Goal: Task Accomplishment & Management: Manage account settings

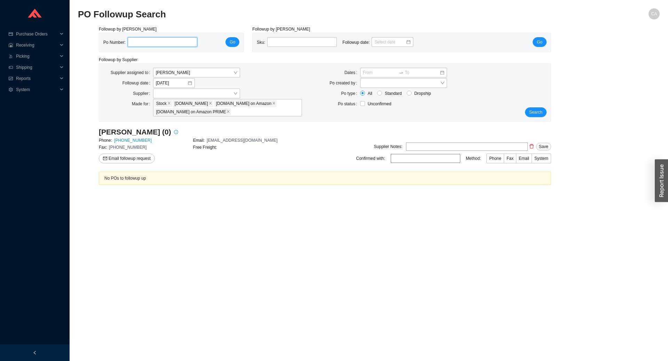
click at [148, 46] on input "tel" at bounding box center [163, 42] width 70 height 10
type input "977417"
click button "Go" at bounding box center [232, 42] width 14 height 10
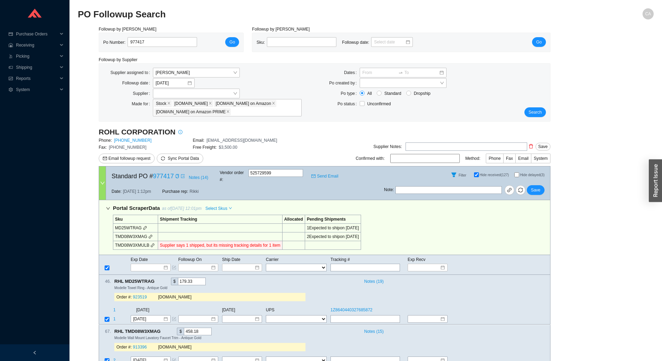
click at [152, 243] on icon "link" at bounding box center [153, 245] width 4 height 4
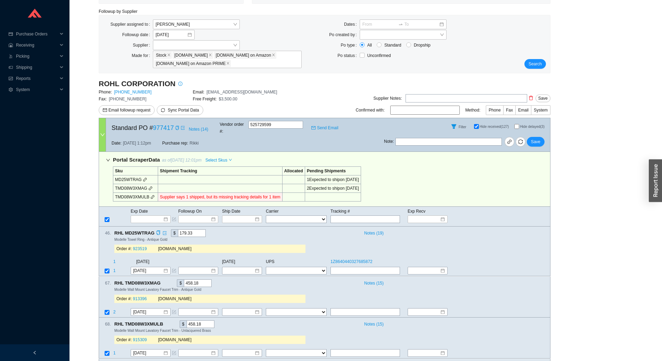
scroll to position [54, 0]
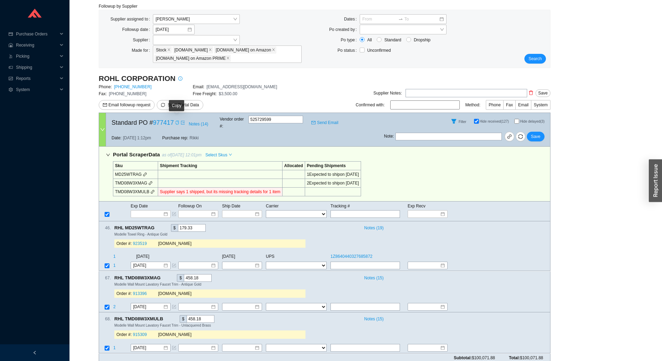
click at [177, 123] on icon "copy" at bounding box center [177, 123] width 3 height 4
click at [167, 317] on icon "copy" at bounding box center [166, 319] width 5 height 5
click at [367, 345] on input "text" at bounding box center [366, 349] width 70 height 8
paste input "1Z8640440328553057"
type input "1Z8640440328553057"
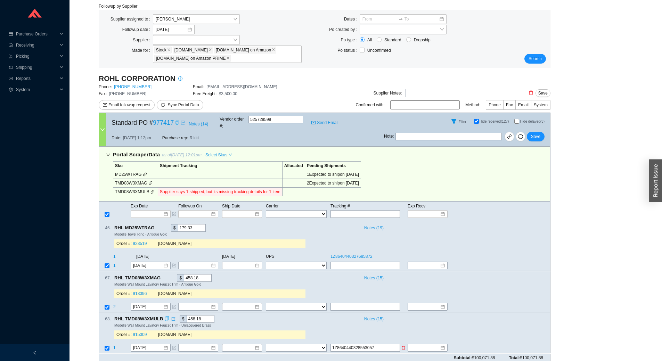
click at [293, 345] on select "FedEx UPS ---------------- 2 Day Transportation INC A&B Freight A. Duie Pyle AA…" at bounding box center [296, 349] width 61 height 8
select select "2"
click at [266, 345] on select "FedEx UPS ---------------- 2 Day Transportation INC A&B Freight A. Duie Pyle AA…" at bounding box center [296, 349] width 61 height 8
click at [240, 345] on input at bounding box center [240, 348] width 30 height 7
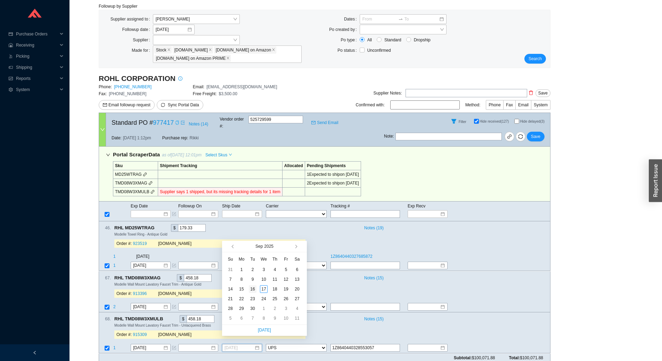
type input "9/16/2025"
click at [252, 289] on div "16" at bounding box center [253, 289] width 8 height 8
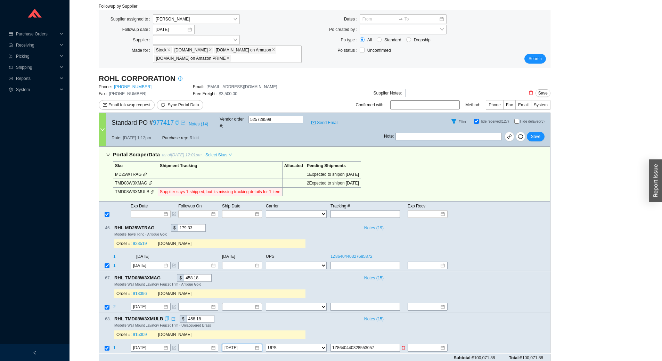
click at [367, 345] on input "1Z8640440328553057" at bounding box center [366, 349] width 70 height 8
click at [540, 133] on span "Save" at bounding box center [535, 136] width 9 height 7
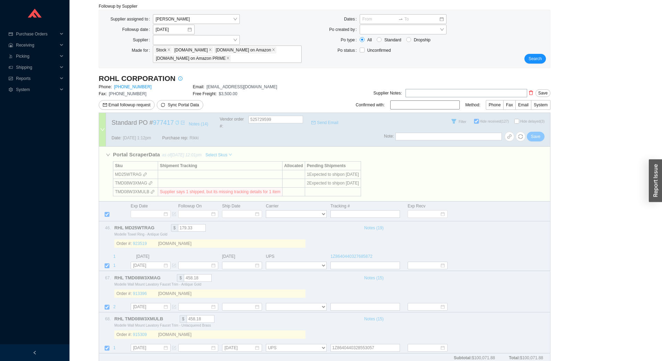
select select "2"
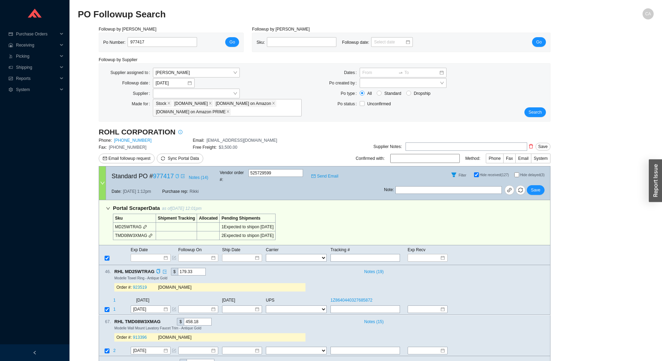
scroll to position [44, 0]
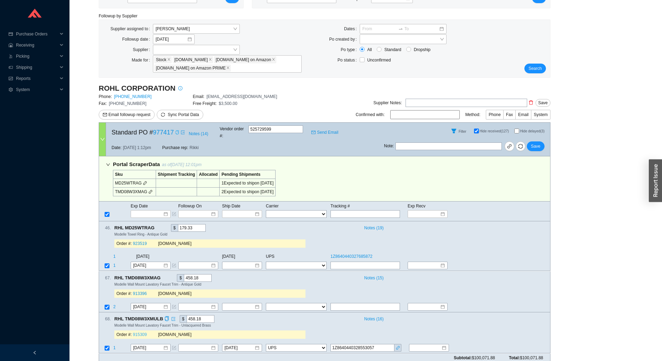
click at [138, 333] on link "915309" at bounding box center [140, 335] width 14 height 5
click at [542, 142] on button "Save" at bounding box center [536, 147] width 18 height 10
click at [536, 143] on span "Save" at bounding box center [535, 146] width 9 height 7
click at [534, 67] on span "Search" at bounding box center [535, 68] width 13 height 7
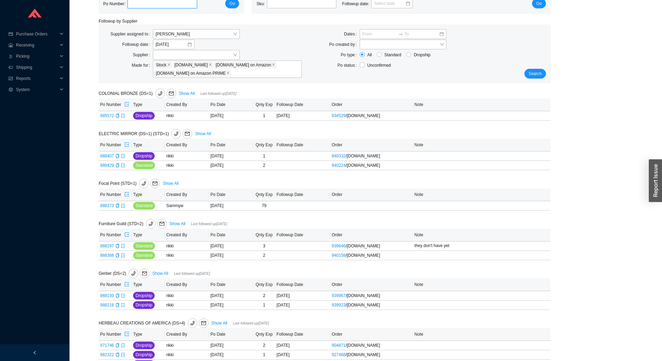
scroll to position [70, 0]
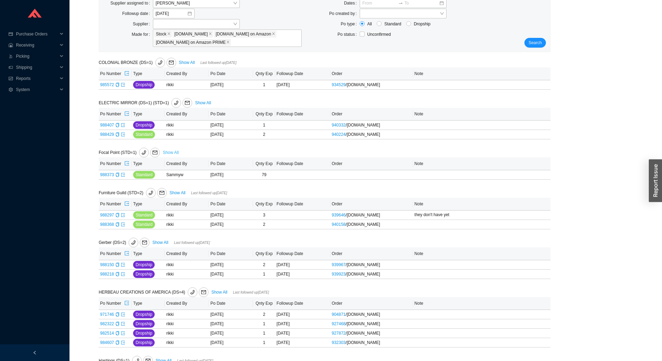
click at [170, 153] on link "Show All" at bounding box center [171, 152] width 16 height 5
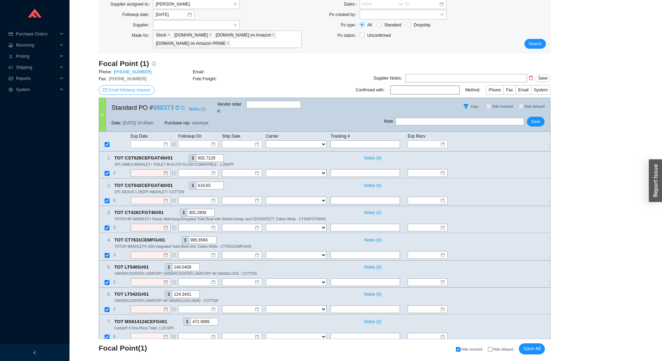
scroll to position [59, 0]
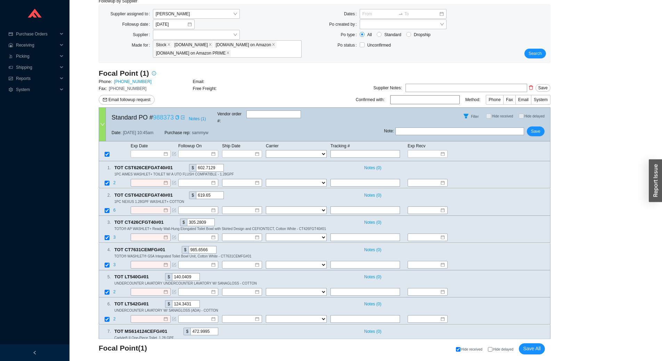
click at [165, 117] on link "988373" at bounding box center [163, 117] width 21 height 7
click at [194, 115] on span "Notes ( 1 )" at bounding box center [197, 118] width 17 height 7
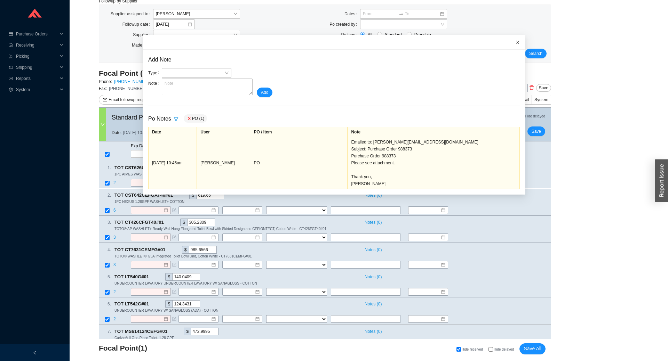
click at [515, 43] on icon "close" at bounding box center [517, 42] width 5 height 5
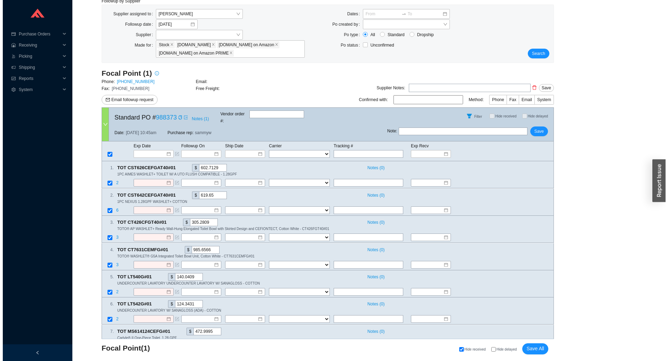
scroll to position [0, 0]
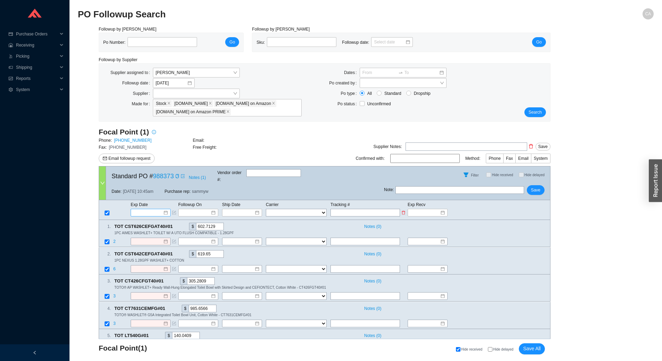
click at [148, 209] on input at bounding box center [149, 212] width 30 height 7
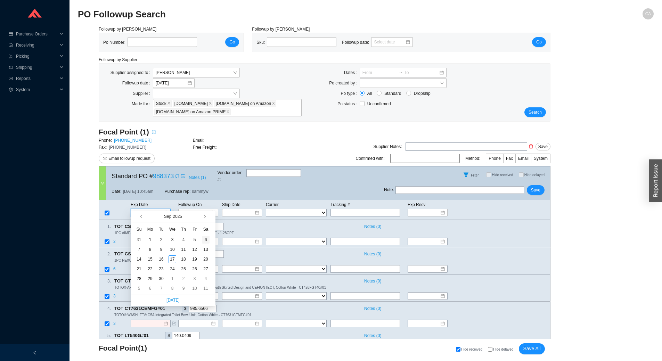
type input "9/6/2025"
click at [205, 217] on span "button" at bounding box center [203, 216] width 3 height 3
type input "10/20/2025"
click at [147, 270] on div "20" at bounding box center [150, 269] width 8 height 8
type input "10/20/2025"
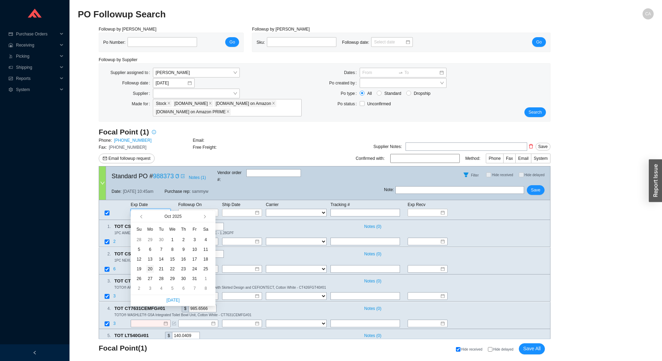
type input "10/20/2025"
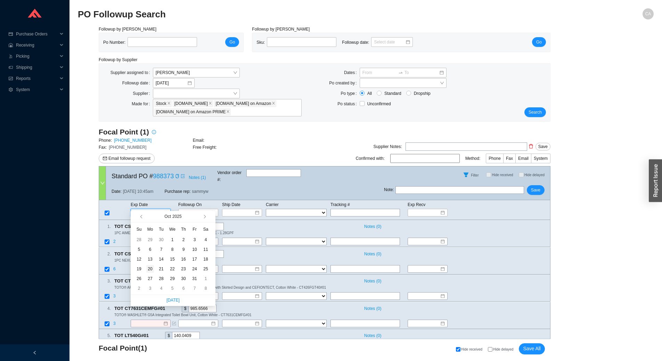
type input "10/20/2025"
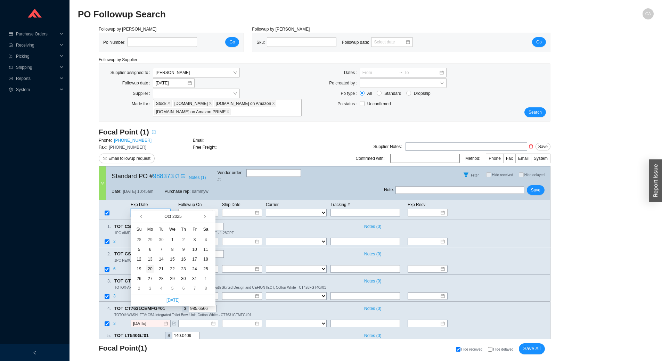
type input "10/20/2025"
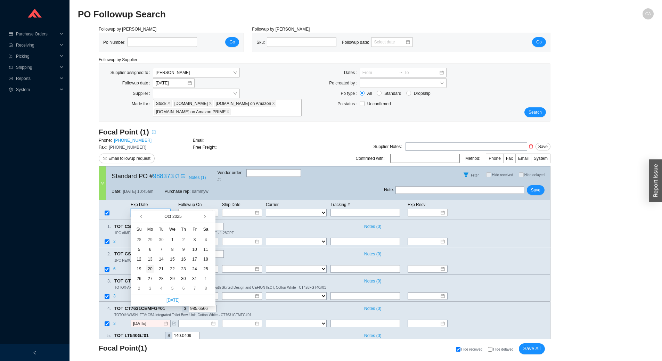
type input "10/20/2025"
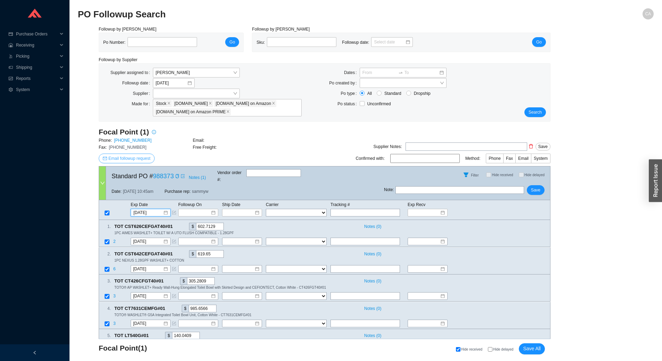
click at [146, 157] on span "Email followup request" at bounding box center [129, 158] width 42 height 7
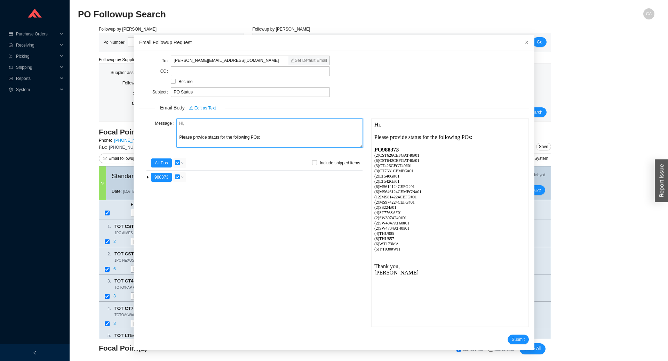
drag, startPoint x: 260, startPoint y: 139, endPoint x: 170, endPoint y: 139, distance: 89.4
click at [170, 139] on div "Message Hi, Please provide status for the following POs:" at bounding box center [251, 134] width 224 height 31
type textarea "Hi, Please provide status for the following POs:"
click at [293, 141] on textarea "Hi, Please provide status for the following POs:" at bounding box center [269, 133] width 186 height 29
click at [513, 340] on span "Submit" at bounding box center [518, 339] width 13 height 7
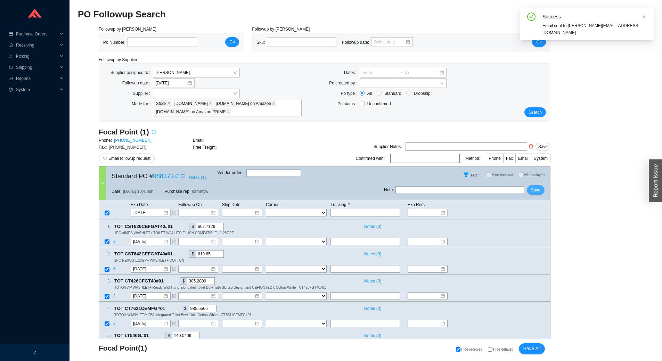
click at [538, 187] on span "Save" at bounding box center [535, 190] width 9 height 7
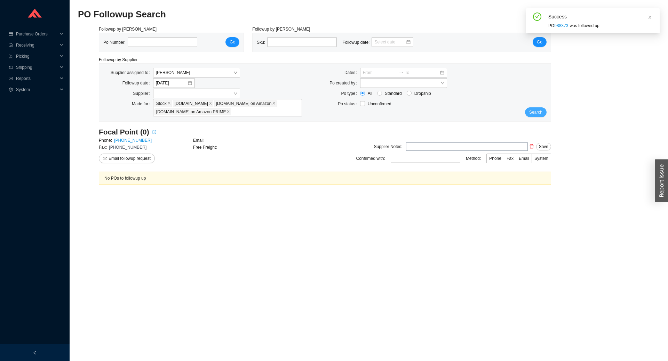
click at [528, 112] on button "Search" at bounding box center [536, 112] width 22 height 10
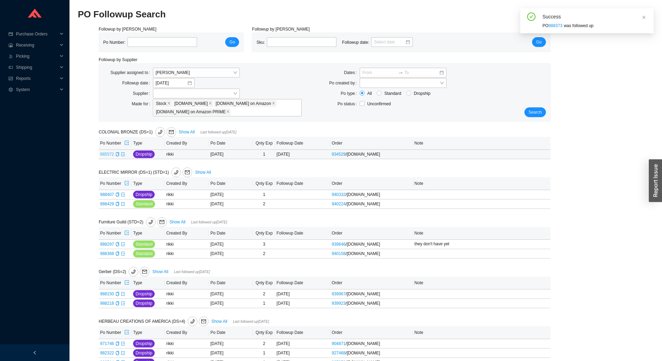
click at [107, 156] on link "985572" at bounding box center [107, 154] width 14 height 5
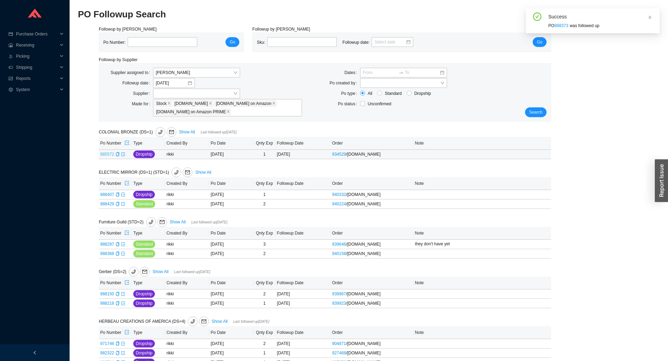
type input "985572"
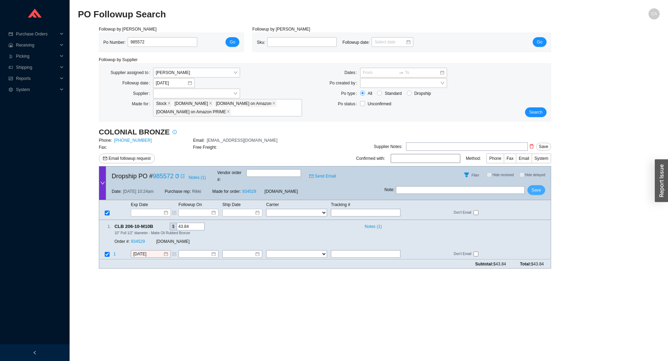
click at [539, 187] on span "Save" at bounding box center [535, 190] width 9 height 7
click at [245, 251] on input at bounding box center [240, 254] width 30 height 7
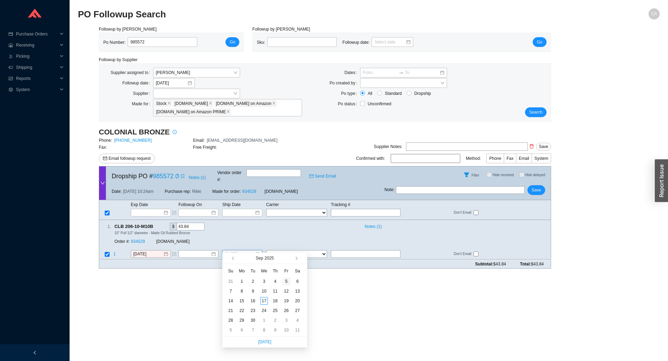
type input "9/5/2025"
click at [283, 279] on div "5" at bounding box center [286, 282] width 8 height 8
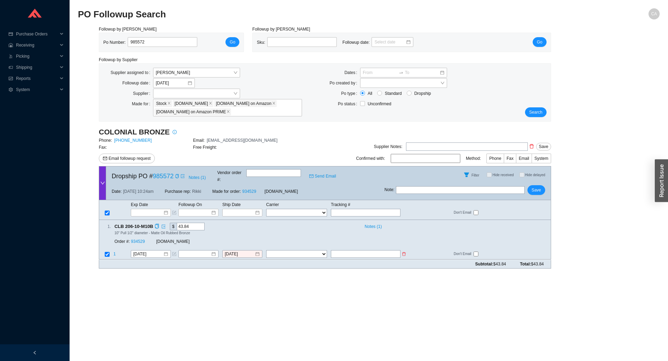
click at [285, 251] on select "FedEx UPS ---------------- 2 Day Transportation INC A&B Freight A. Duie Pyle AA…" at bounding box center [296, 255] width 61 height 8
click at [362, 251] on input "text" at bounding box center [366, 255] width 70 height 8
type input "392907868555"
click at [304, 251] on select "FedEx UPS ---------------- 2 Day Transportation INC A&B Freight A. Duie Pyle AA…" at bounding box center [296, 255] width 61 height 8
select select "1"
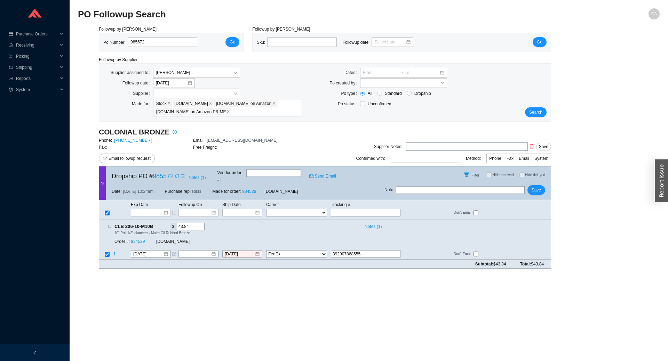
click at [266, 251] on select "FedEx UPS ---------------- 2 Day Transportation INC A&B Freight A. Duie Pyle AA…" at bounding box center [296, 255] width 61 height 8
click at [539, 187] on span "Save" at bounding box center [535, 190] width 9 height 7
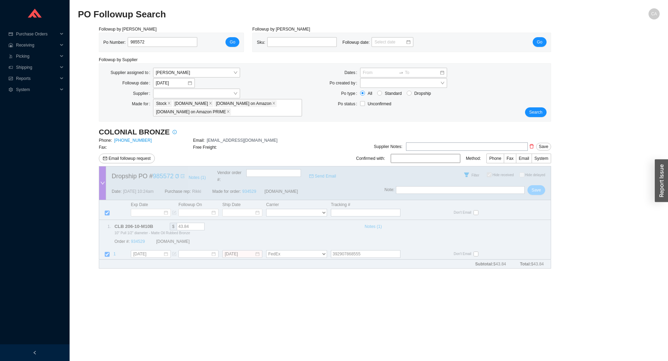
checkbox input "true"
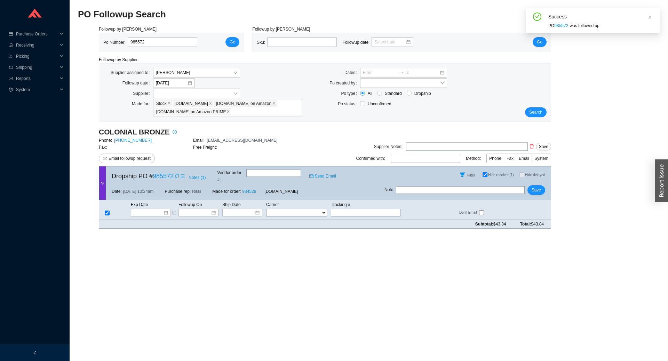
click at [540, 107] on div "Search" at bounding box center [532, 92] width 38 height 49
click at [539, 109] on span "Search" at bounding box center [535, 112] width 13 height 7
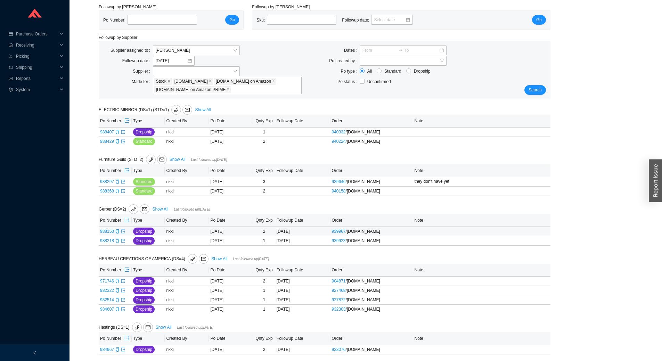
scroll to position [35, 0]
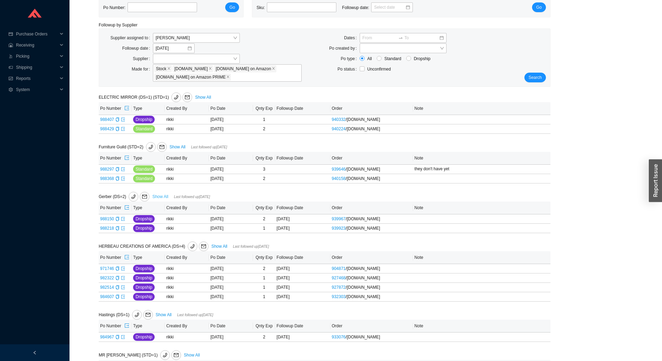
click at [164, 195] on link "Show All" at bounding box center [160, 196] width 16 height 5
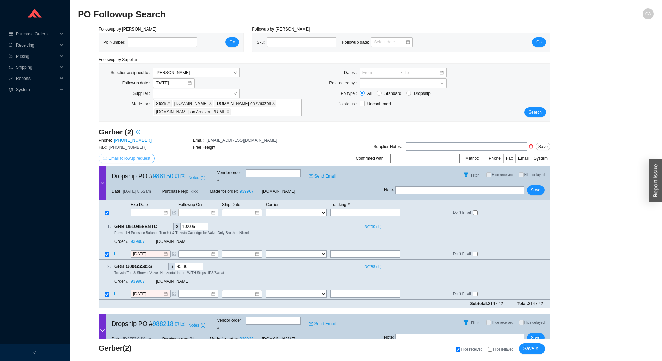
click at [121, 159] on span "Email followup request" at bounding box center [129, 158] width 42 height 7
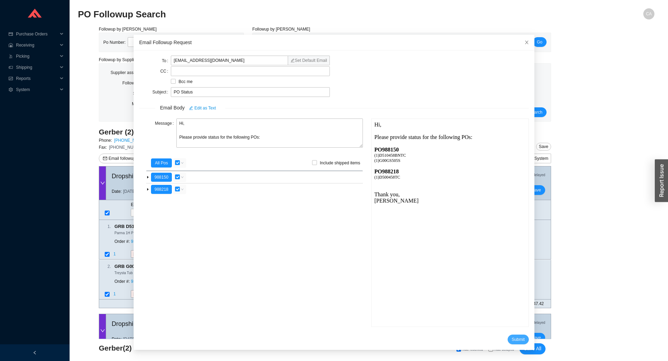
click at [512, 341] on span "Submit" at bounding box center [518, 339] width 13 height 7
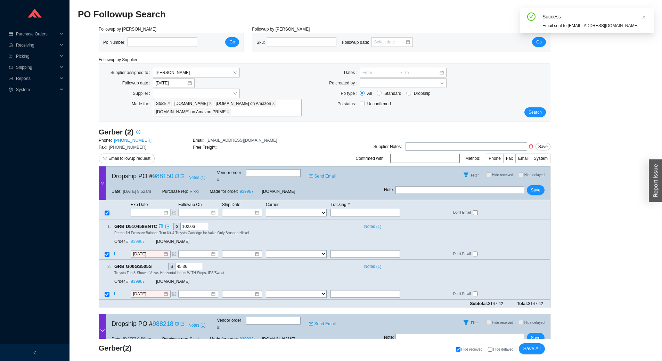
click at [138, 240] on link "939967" at bounding box center [138, 242] width 14 height 5
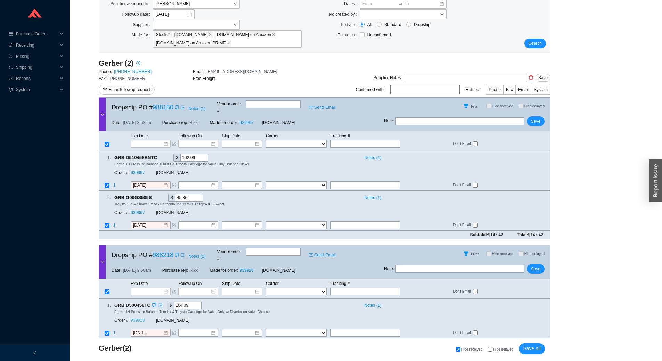
click at [142, 319] on link "939923" at bounding box center [138, 321] width 14 height 5
click at [149, 140] on input at bounding box center [149, 143] width 30 height 7
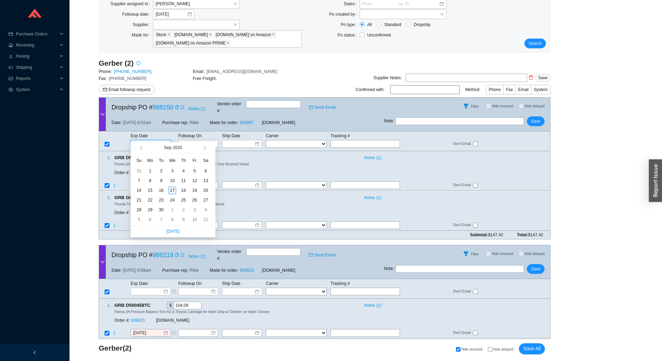
type input "[DATE]"
click at [173, 191] on div "17" at bounding box center [173, 191] width 8 height 8
type input "[DATE]"
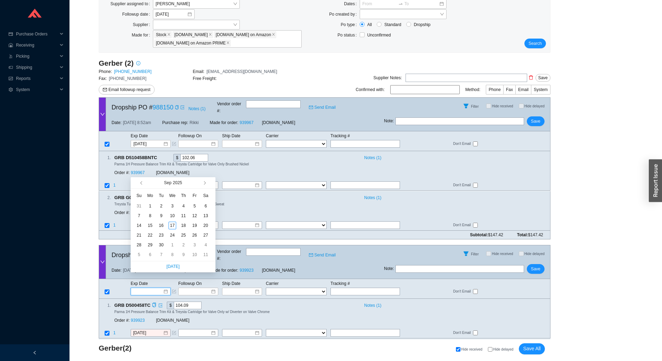
drag, startPoint x: 148, startPoint y: 277, endPoint x: 151, endPoint y: 287, distance: 9.6
click at [148, 288] on input at bounding box center [149, 291] width 30 height 7
type input "[DATE]"
click at [173, 225] on div "17" at bounding box center [173, 226] width 8 height 8
type input "[DATE]"
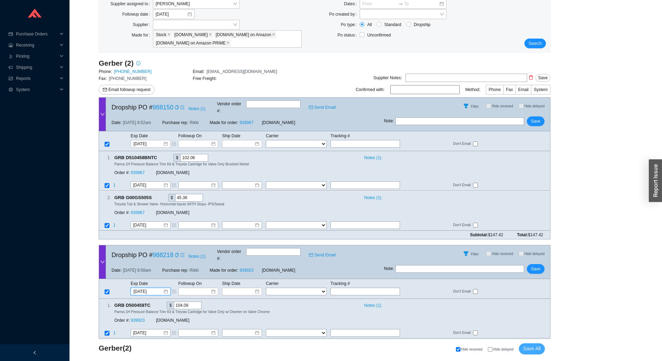
click at [536, 349] on span "Save All" at bounding box center [532, 349] width 18 height 8
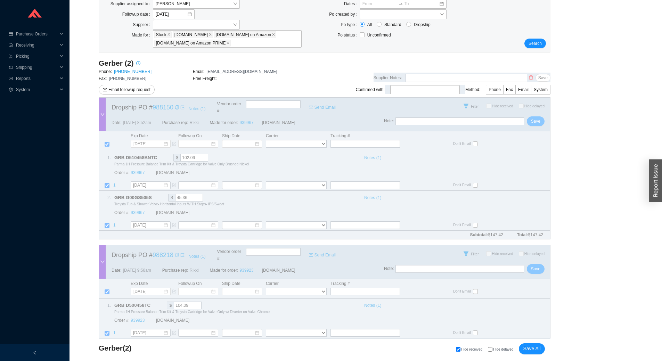
scroll to position [0, 0]
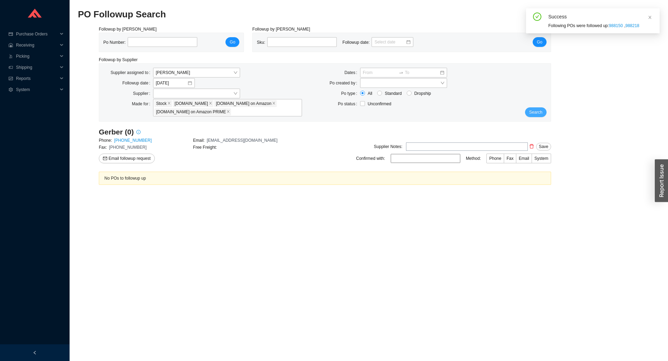
click at [535, 112] on span "Search" at bounding box center [535, 112] width 13 height 7
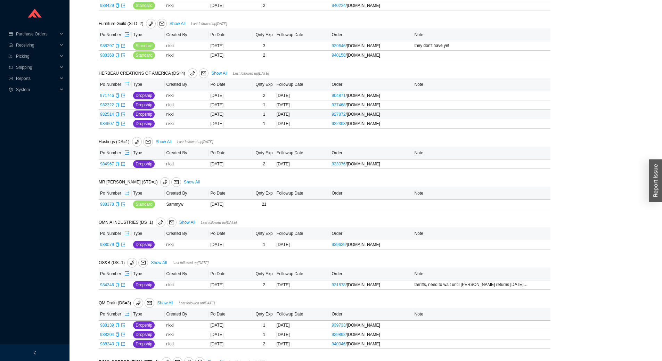
scroll to position [209, 0]
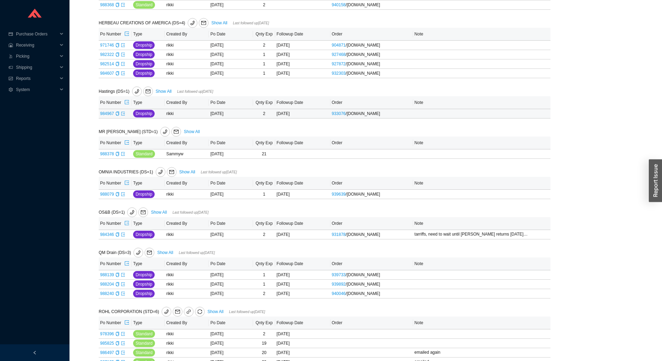
click at [107, 115] on link "984967" at bounding box center [107, 113] width 14 height 5
type input "984967"
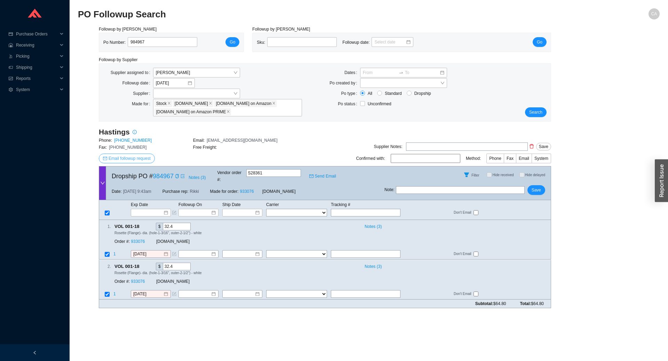
click at [140, 160] on span "Email followup request" at bounding box center [129, 158] width 42 height 7
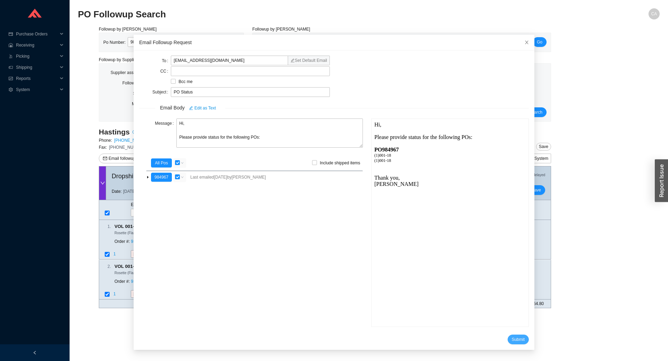
click at [512, 340] on span "Submit" at bounding box center [518, 339] width 13 height 7
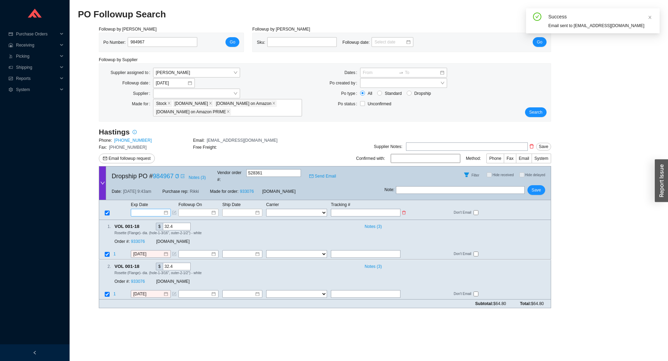
click at [135, 209] on input at bounding box center [149, 212] width 30 height 7
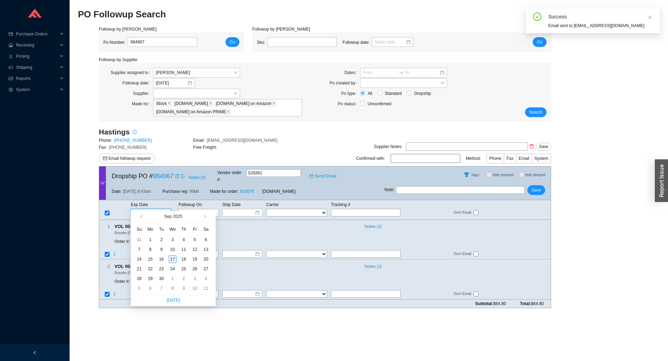
type input "[DATE]"
click at [171, 259] on div "17" at bounding box center [173, 260] width 8 height 8
type input "[DATE]"
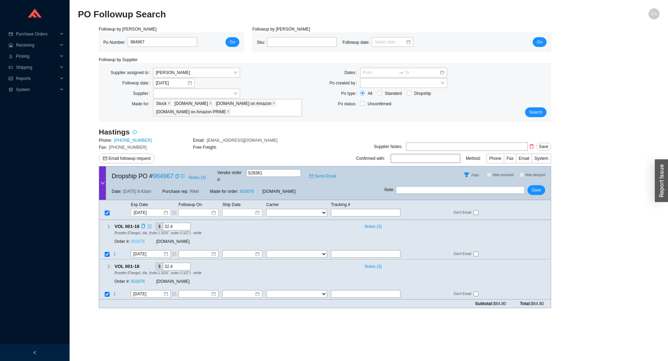
click at [139, 240] on link "933076" at bounding box center [138, 242] width 14 height 5
click at [537, 188] on span "Save" at bounding box center [535, 190] width 9 height 7
click at [537, 117] on button "Search" at bounding box center [536, 112] width 22 height 10
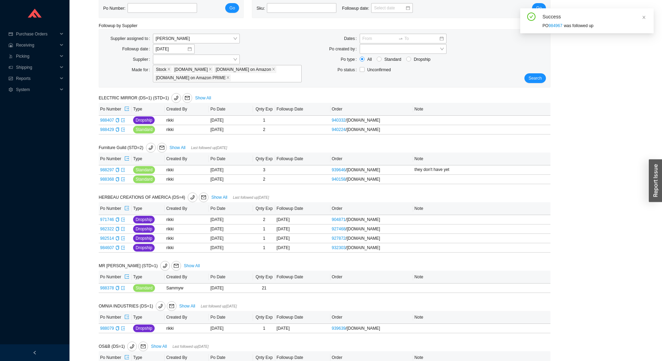
scroll to position [139, 0]
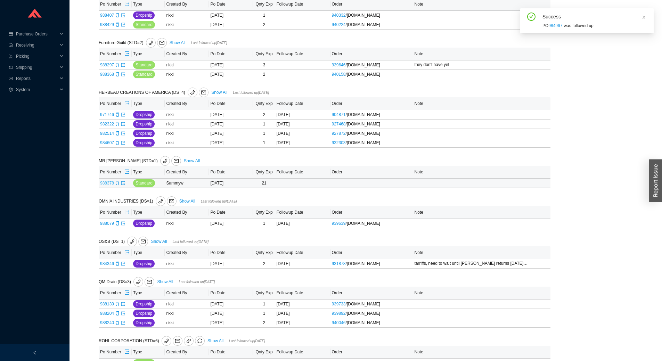
click at [110, 183] on link "988378" at bounding box center [107, 183] width 14 height 5
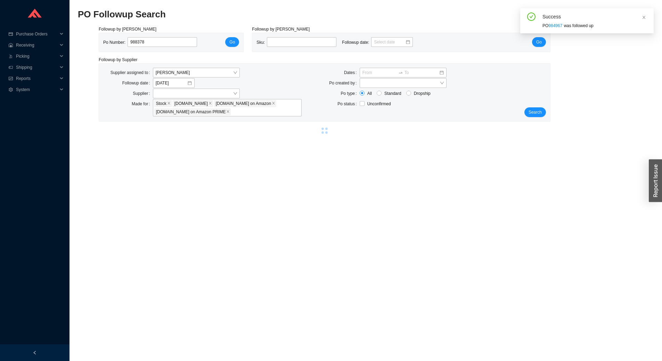
type input "988378"
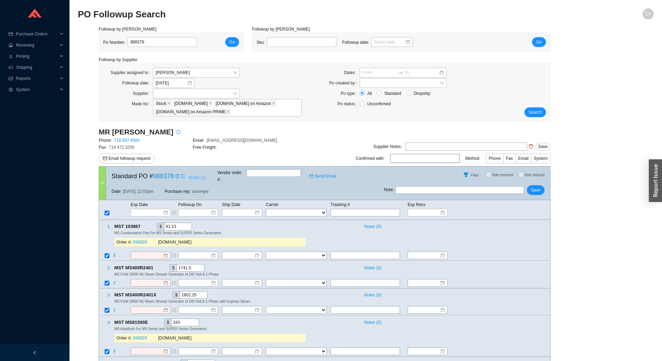
click at [196, 175] on span "Notes ( 1 )" at bounding box center [197, 177] width 17 height 7
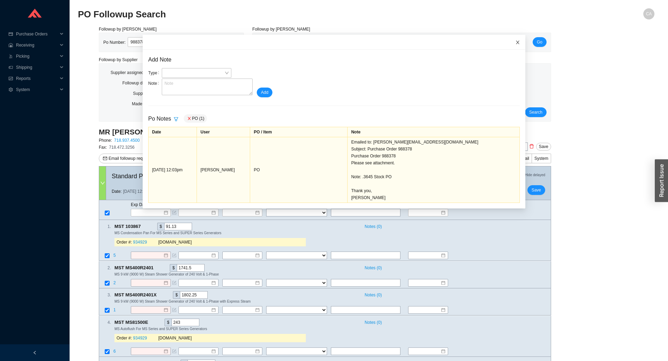
click at [516, 42] on icon "close" at bounding box center [517, 42] width 3 height 3
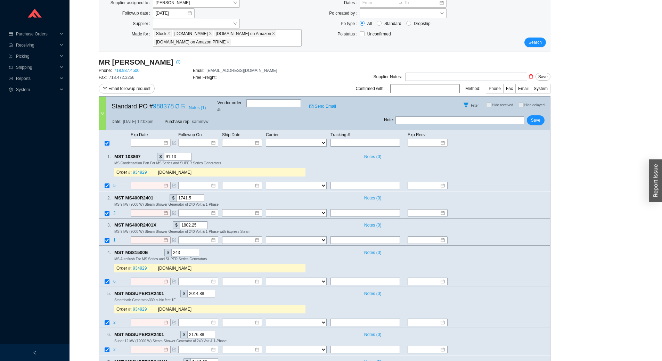
scroll to position [57, 0]
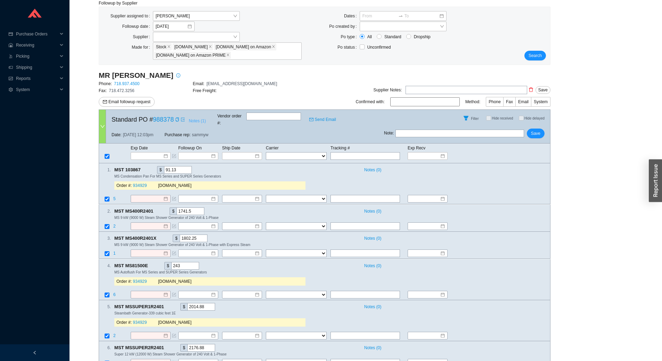
click at [192, 119] on span "Notes ( 1 )" at bounding box center [197, 121] width 17 height 7
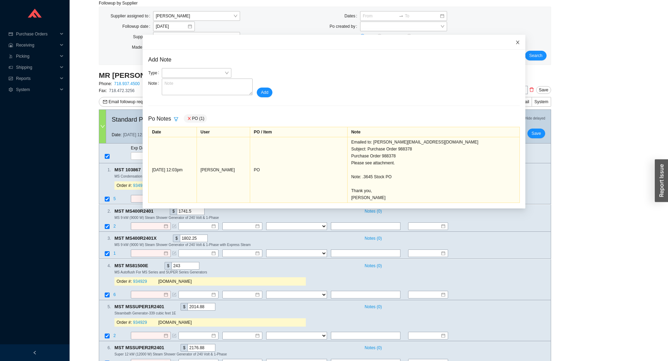
click at [516, 42] on icon "close" at bounding box center [517, 42] width 3 height 3
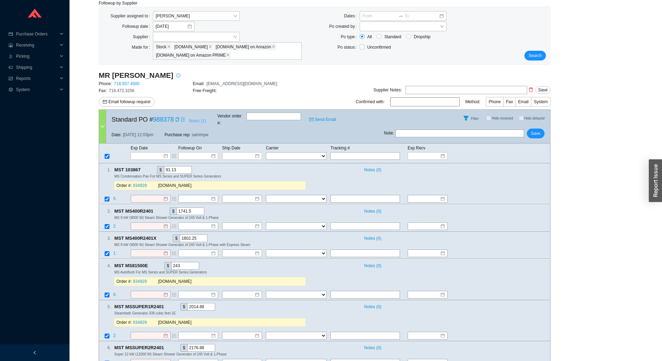
click at [196, 118] on span "Notes ( 1 )" at bounding box center [197, 121] width 17 height 7
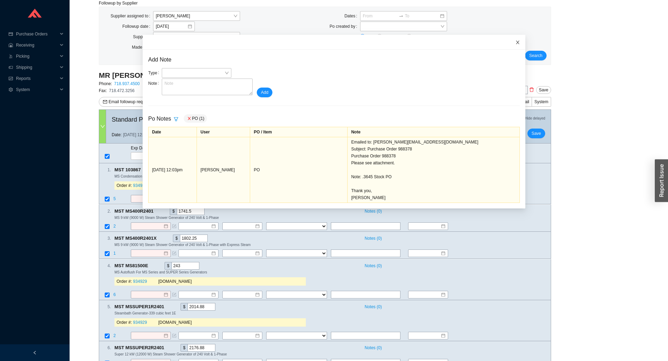
click at [515, 42] on icon "close" at bounding box center [517, 42] width 5 height 5
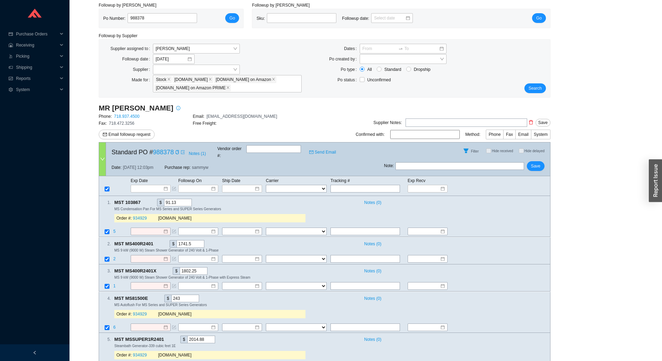
scroll to position [0, 0]
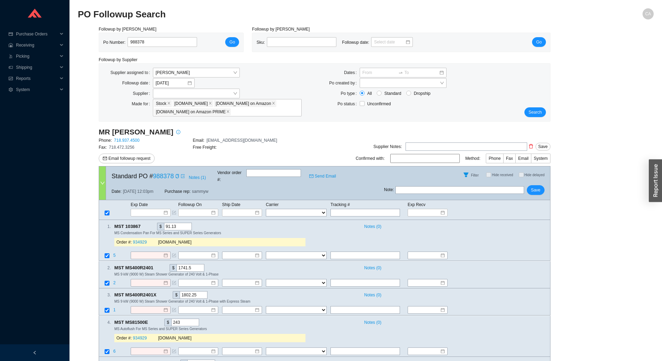
click at [454, 188] on input "text" at bounding box center [460, 190] width 129 height 8
type input "emailed [PERSON_NAME]"
click at [536, 187] on span "Save" at bounding box center [535, 190] width 9 height 7
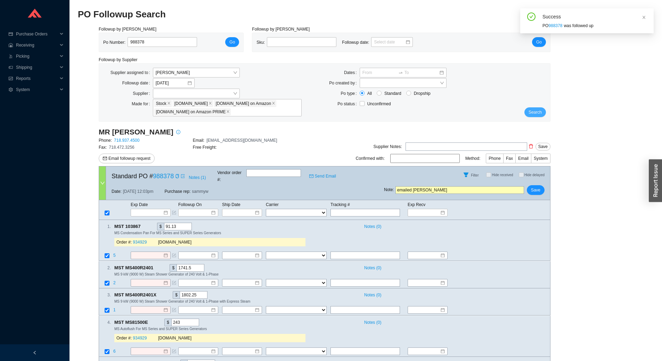
click at [531, 114] on span "Search" at bounding box center [535, 112] width 13 height 7
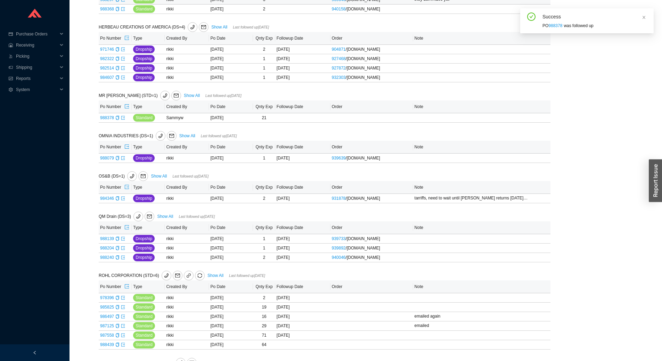
scroll to position [209, 0]
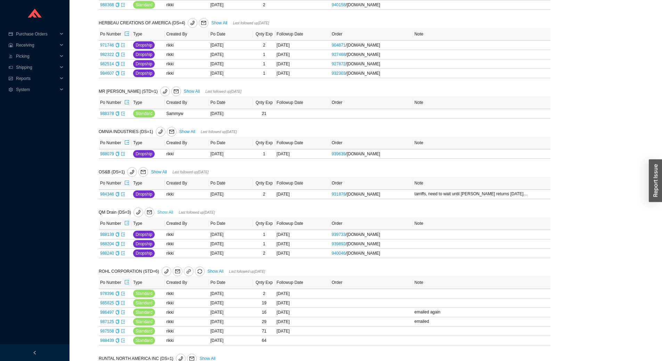
click at [166, 214] on link "Show All" at bounding box center [165, 212] width 16 height 5
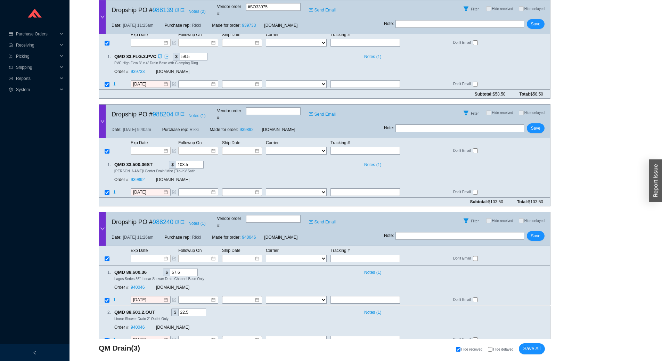
scroll to position [100, 0]
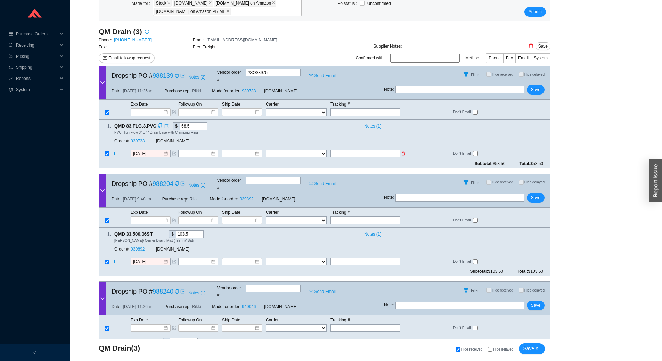
click at [298, 150] on select "FedEx UPS ---------------- 2 Day Transportation INC A&B Freight A. Duie Pyle AA…" at bounding box center [296, 154] width 61 height 8
select select "1"
click at [266, 150] on select "FedEx UPS ---------------- 2 Day Transportation INC A&B Freight A. Duie Pyle AA…" at bounding box center [296, 154] width 61 height 8
click at [338, 150] on input "text" at bounding box center [366, 154] width 70 height 8
click at [358, 150] on input "393153232908" at bounding box center [366, 154] width 70 height 8
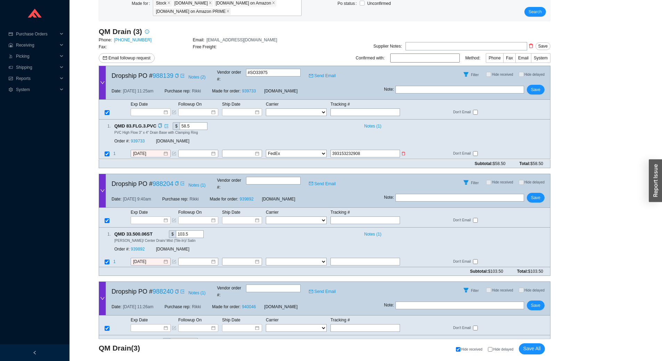
click at [358, 150] on input "393153232908" at bounding box center [366, 154] width 70 height 8
type input "393153232908"
click at [247, 151] on input at bounding box center [240, 154] width 30 height 7
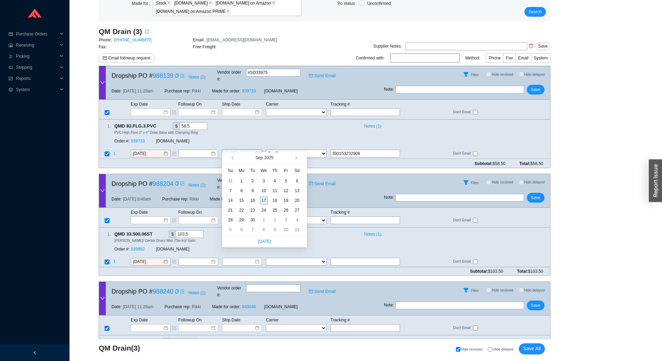
type input "[DATE]"
click at [265, 199] on div "17" at bounding box center [264, 201] width 8 height 8
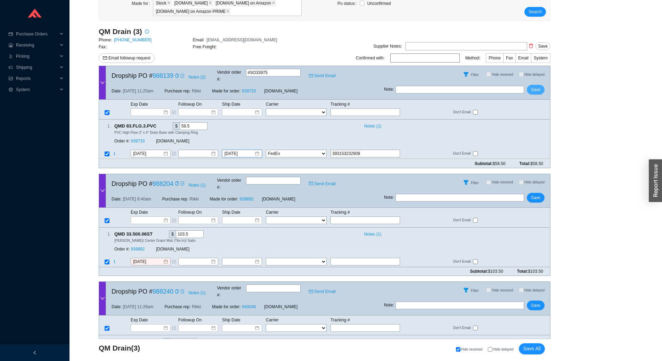
click at [533, 86] on span "Save" at bounding box center [535, 89] width 9 height 7
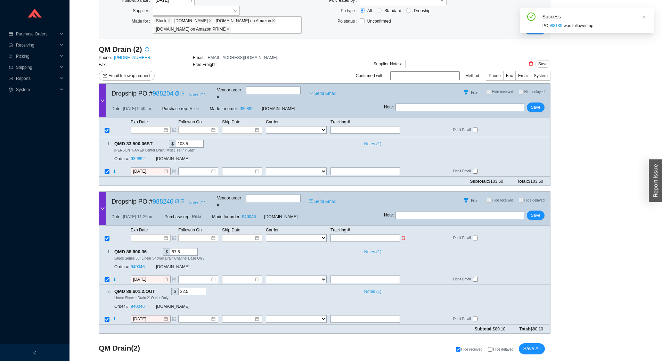
scroll to position [69, 0]
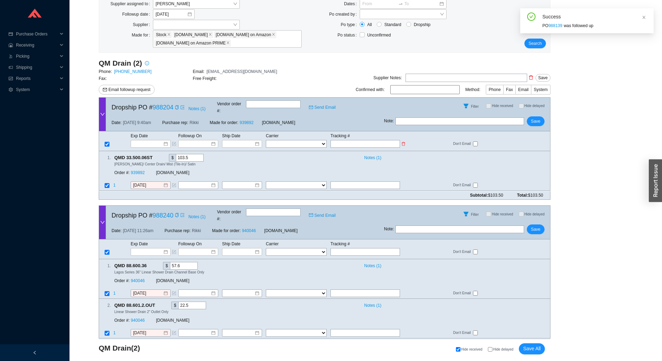
click at [300, 140] on select "FedEx UPS ---------------- 2 Day Transportation INC A&B Freight A. Duie Pyle AA…" at bounding box center [296, 144] width 61 height 8
select select "1"
click at [266, 140] on select "FedEx UPS ---------------- 2 Day Transportation INC A&B Freight A. Duie Pyle AA…" at bounding box center [296, 144] width 61 height 8
select select "1"
click at [344, 182] on input "text" at bounding box center [366, 186] width 70 height 8
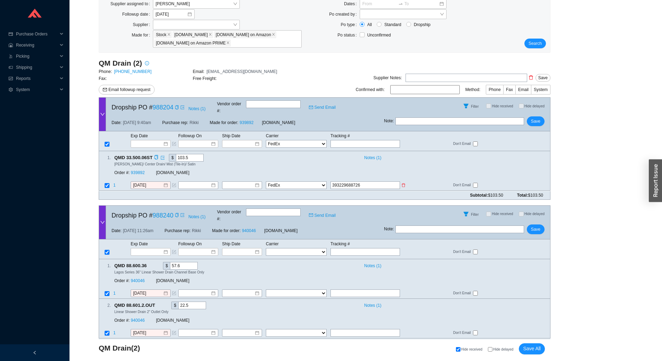
click at [344, 182] on input "393229688726" at bounding box center [366, 186] width 70 height 8
type input "393229688726"
click at [244, 182] on input at bounding box center [240, 185] width 30 height 7
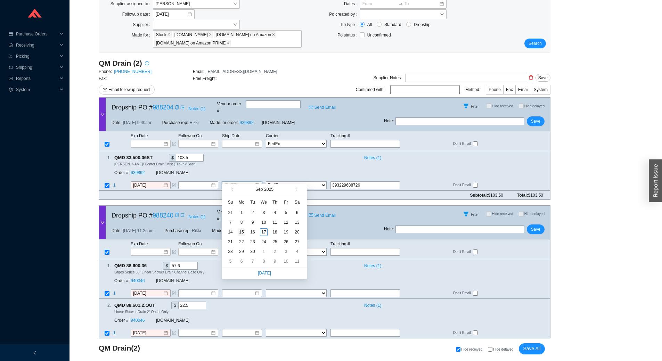
type input "9/15/2025"
click at [243, 232] on div "15" at bounding box center [242, 232] width 8 height 8
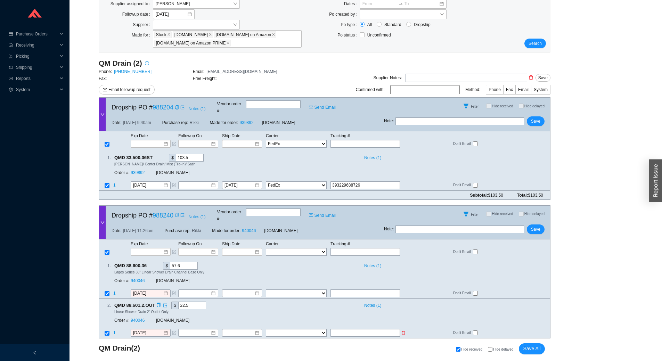
click at [363, 330] on input "text" at bounding box center [366, 334] width 70 height 8
type input "393229755624"
drag, startPoint x: 369, startPoint y: 319, endPoint x: 164, endPoint y: 319, distance: 204.5
type input "393229755624"
click at [348, 248] on input "text" at bounding box center [366, 252] width 70 height 8
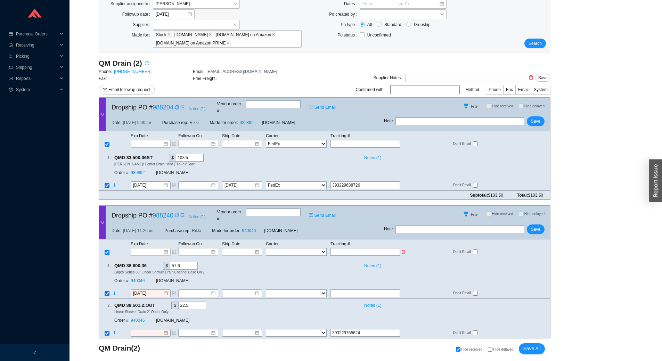
paste input "393229755624"
type input "393229755624"
click at [309, 248] on select "FedEx UPS ---------------- 2 Day Transportation INC A&B Freight A. Duie Pyle AA…" at bounding box center [296, 252] width 61 height 8
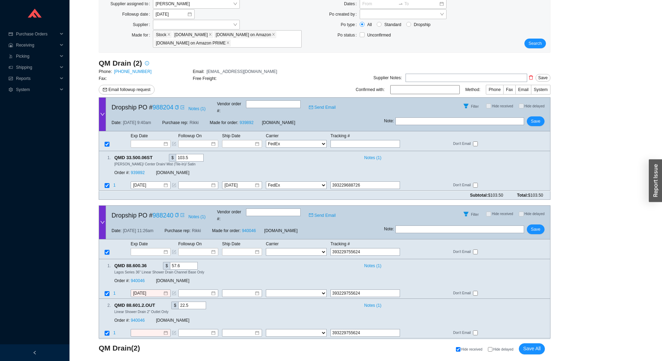
select select "1"
click at [266, 248] on select "FedEx UPS ---------------- 2 Day Transportation INC A&B Freight A. Duie Pyle AA…" at bounding box center [296, 252] width 61 height 8
select select "1"
click at [250, 249] on input at bounding box center [240, 252] width 30 height 7
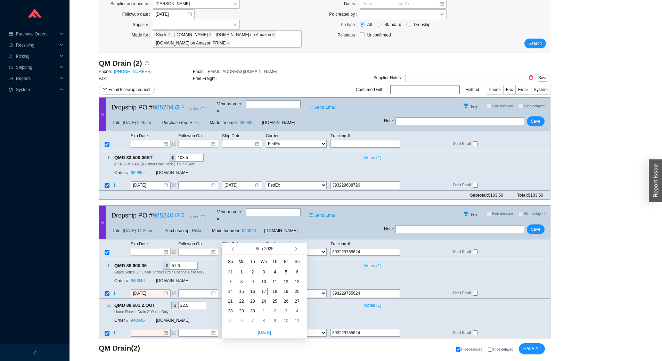
type input "9/16/2025"
click at [251, 289] on div "16" at bounding box center [253, 292] width 8 height 8
type input "9/16/2025"
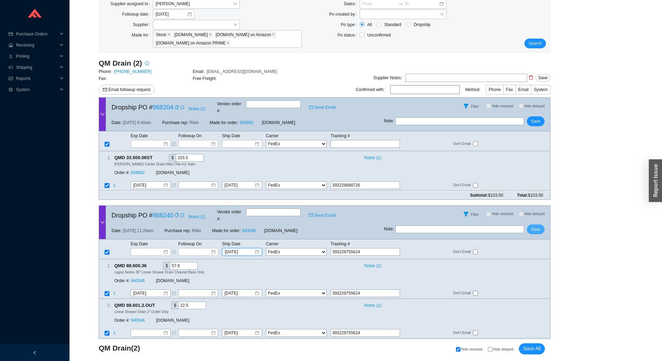
click at [540, 226] on span "Save" at bounding box center [535, 229] width 9 height 7
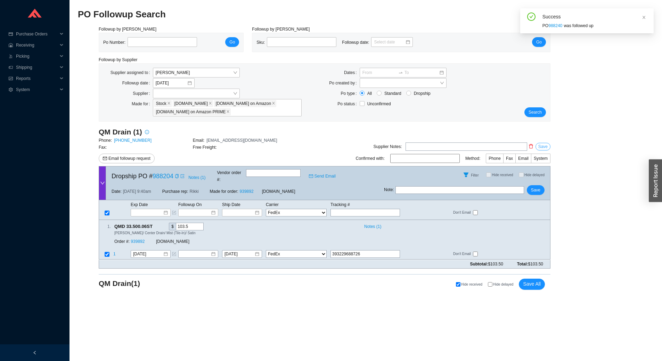
scroll to position [0, 0]
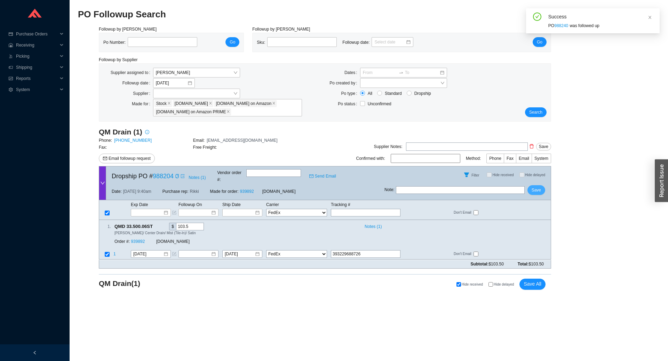
click at [538, 187] on span "Save" at bounding box center [535, 190] width 9 height 7
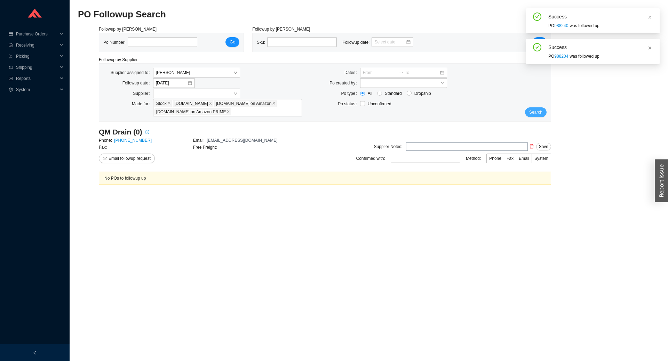
click at [536, 114] on span "Search" at bounding box center [535, 112] width 13 height 7
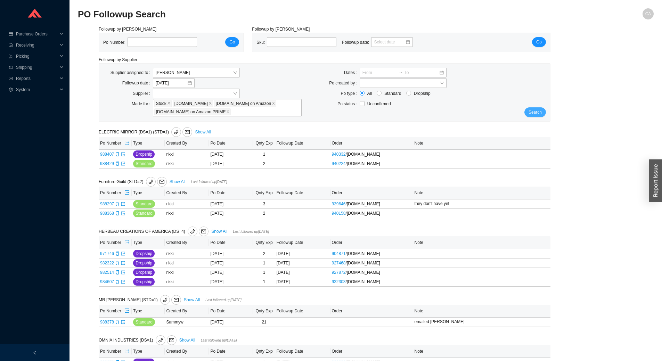
click at [535, 112] on span "Search" at bounding box center [535, 112] width 13 height 7
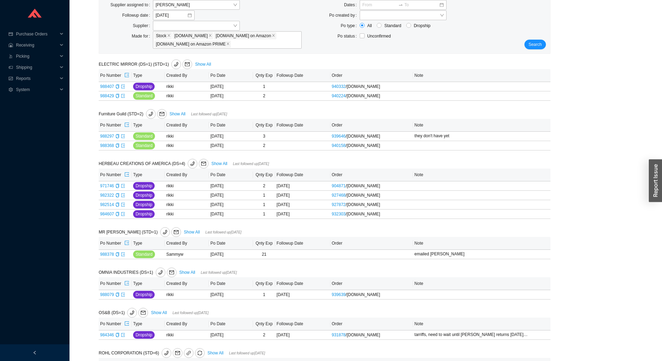
scroll to position [70, 0]
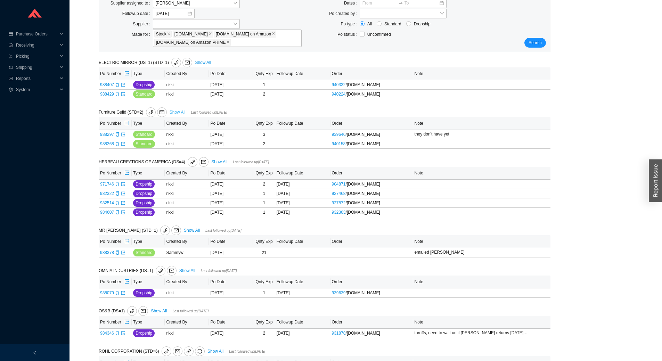
click at [184, 111] on link "Show All" at bounding box center [178, 112] width 16 height 5
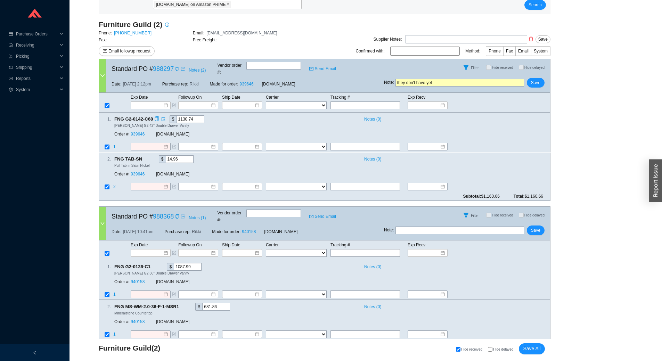
scroll to position [109, 0]
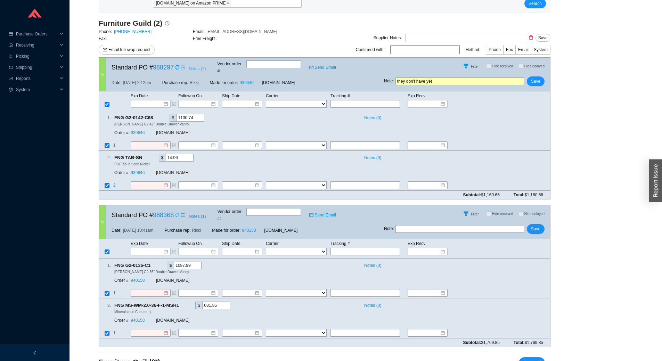
click at [200, 65] on span "Notes ( 2 )" at bounding box center [197, 68] width 17 height 7
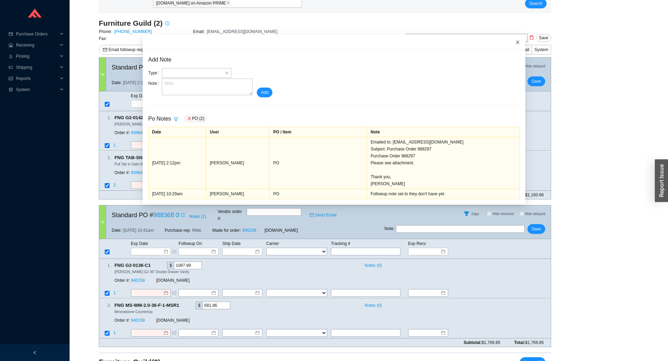
click at [515, 43] on icon "close" at bounding box center [517, 42] width 5 height 5
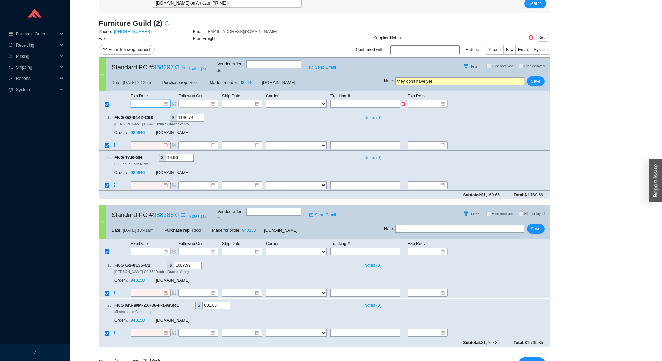
click at [152, 100] on input at bounding box center [149, 103] width 30 height 7
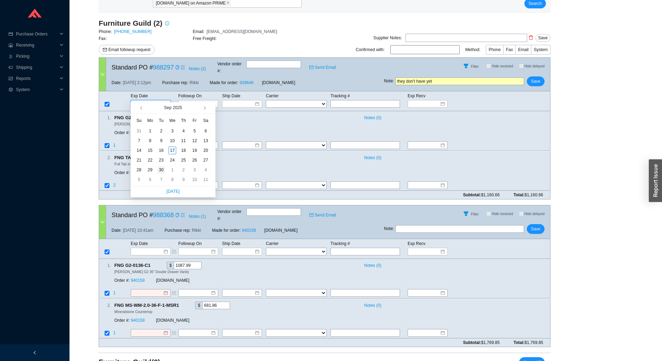
type input "9/30/2025"
click at [163, 172] on div "30" at bounding box center [162, 170] width 8 height 8
type input "9/30/2025"
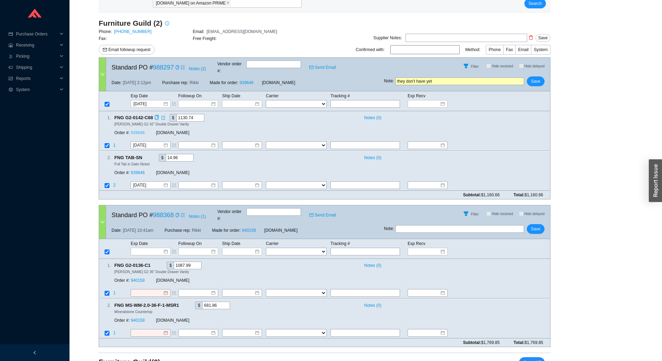
click at [136, 131] on link "939646" at bounding box center [138, 133] width 14 height 5
click at [145, 248] on input at bounding box center [149, 251] width 30 height 7
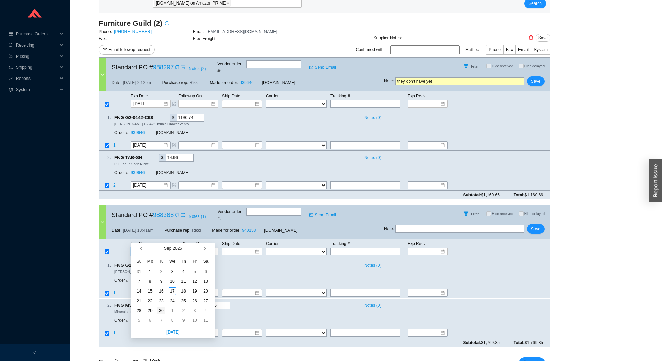
type input "9/30/2025"
click at [163, 310] on div "30" at bounding box center [162, 311] width 8 height 8
type input "9/30/2025"
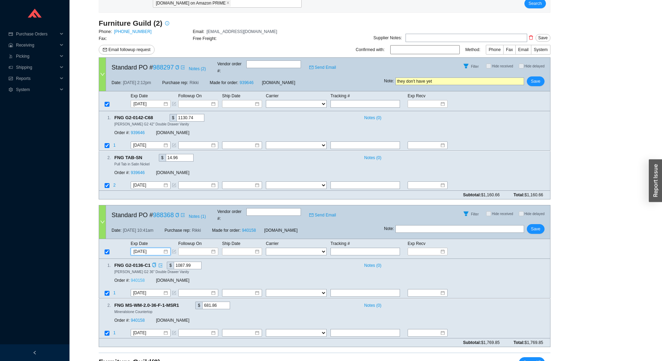
click at [137, 279] on link "940158" at bounding box center [138, 281] width 14 height 5
click at [527, 359] on span "Save All" at bounding box center [532, 363] width 18 height 8
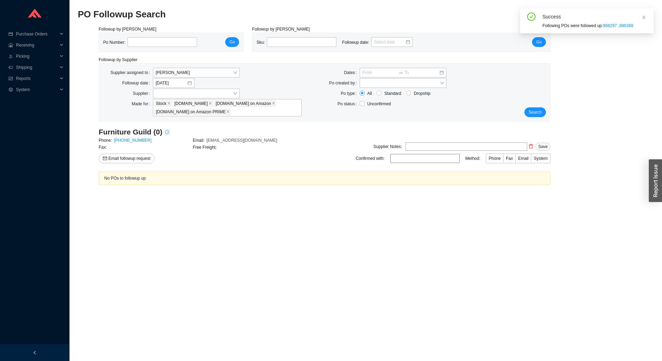
scroll to position [0, 0]
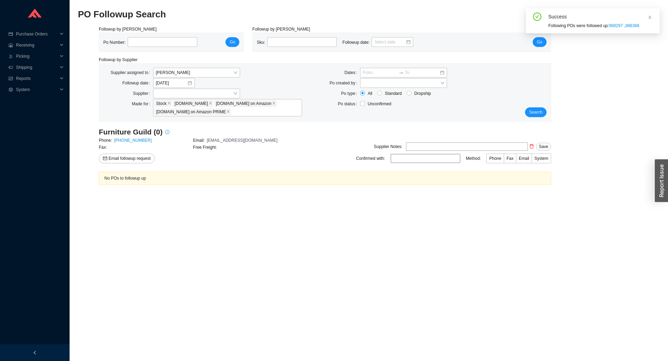
click at [534, 107] on div "Search" at bounding box center [532, 92] width 38 height 49
click at [535, 113] on span "Search" at bounding box center [535, 112] width 13 height 7
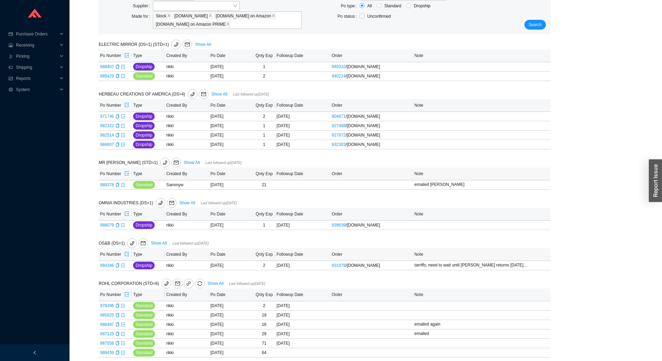
scroll to position [70, 0]
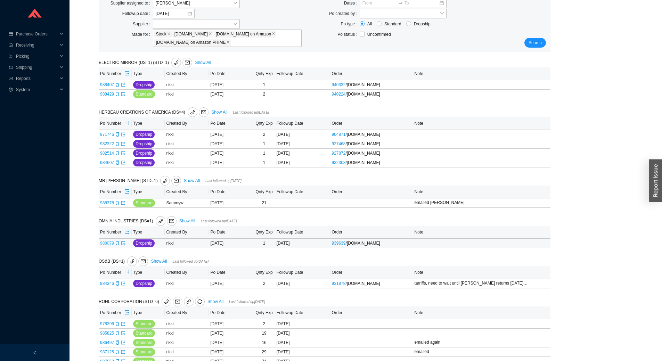
click at [104, 243] on link "988079" at bounding box center [107, 243] width 14 height 5
type input "988079"
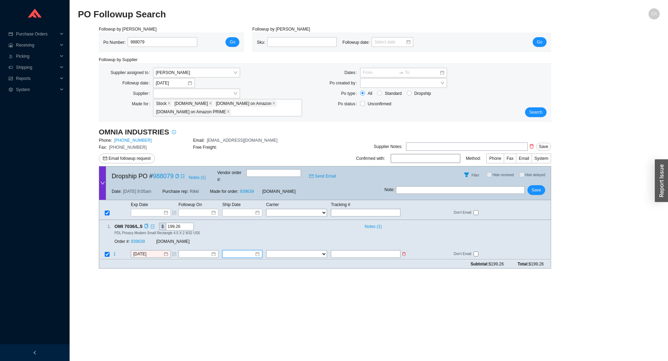
click at [249, 251] on input at bounding box center [240, 254] width 30 height 7
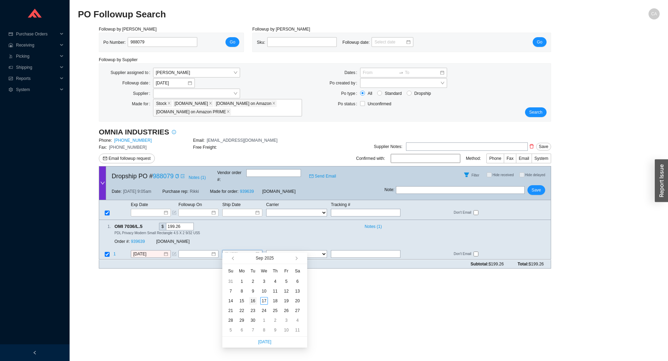
type input "9/16/2025"
click at [252, 300] on div "16" at bounding box center [253, 301] width 8 height 8
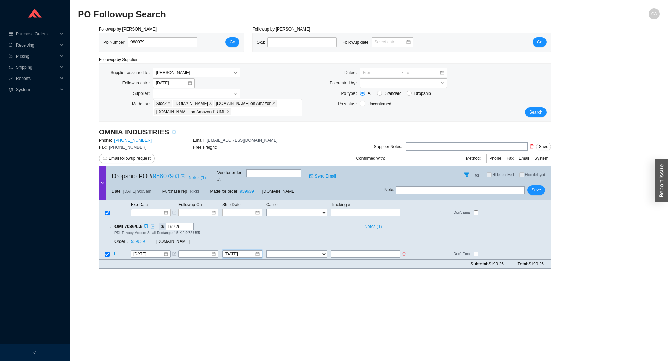
click at [379, 251] on input "text" at bounding box center [366, 255] width 70 height 8
type input "462846983140"
click at [305, 251] on select "FedEx UPS ---------------- 2 Day Transportation INC A&B Freight A. Duie Pyle AA…" at bounding box center [296, 255] width 61 height 8
select select "1"
click at [266, 251] on select "FedEx UPS ---------------- 2 Day Transportation INC A&B Freight A. Duie Pyle AA…" at bounding box center [296, 255] width 61 height 8
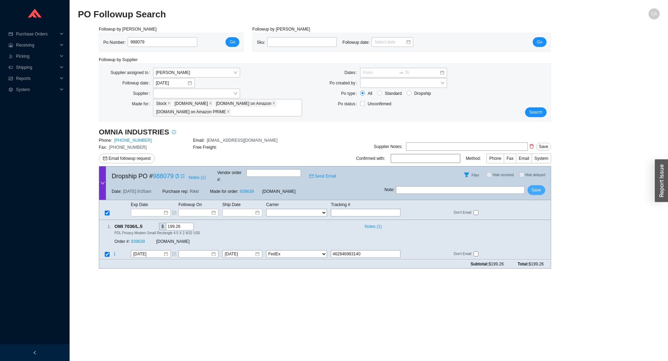
click at [537, 187] on span "Save" at bounding box center [535, 190] width 9 height 7
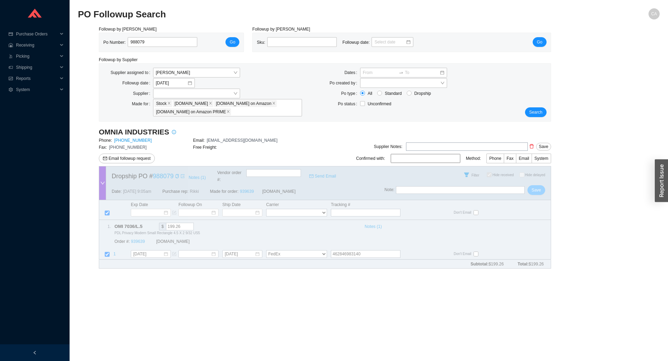
checkbox input "true"
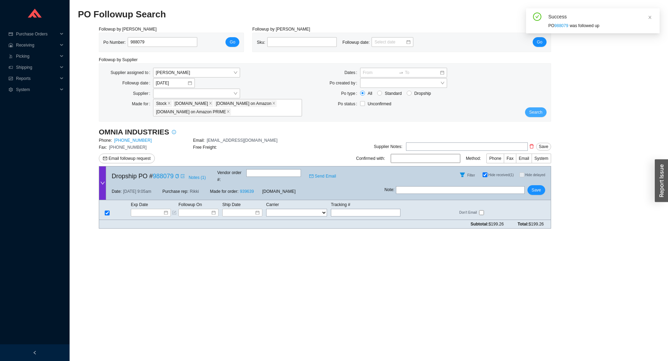
click at [536, 114] on span "Search" at bounding box center [535, 112] width 13 height 7
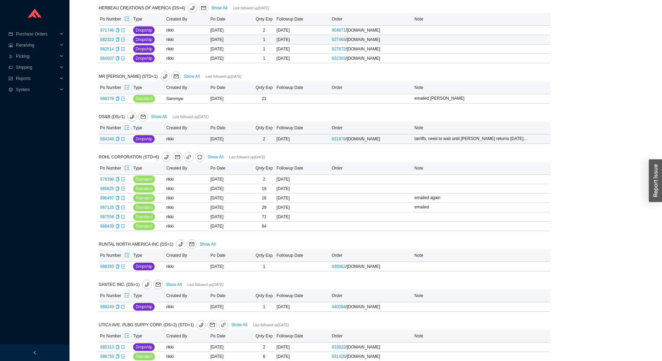
scroll to position [193, 0]
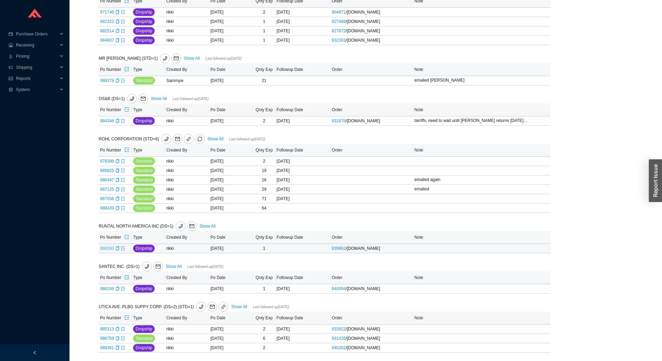
click at [108, 247] on link "988393" at bounding box center [107, 248] width 14 height 5
type input "988393"
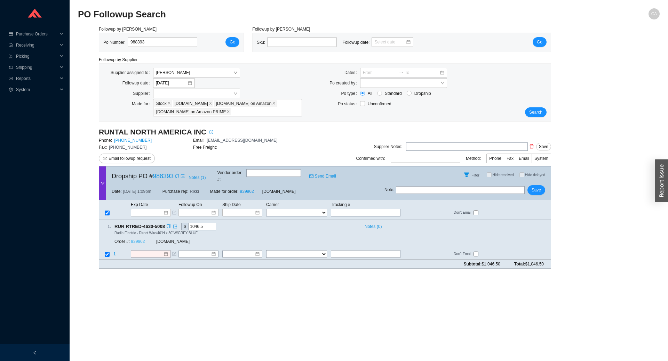
click at [135, 240] on link "939962" at bounding box center [138, 242] width 14 height 5
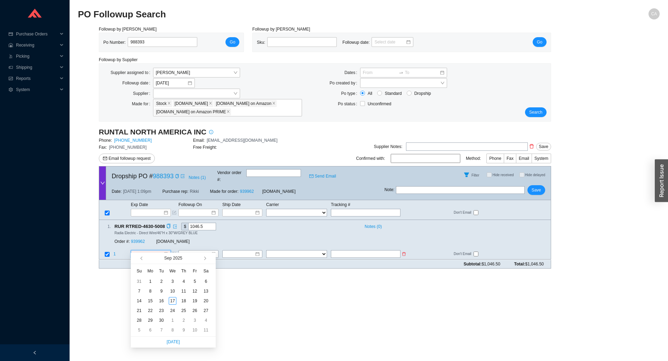
click at [147, 251] on input at bounding box center [148, 254] width 30 height 7
type input "9/6/2025"
type input "[DATE]"
type input "9/6/2025"
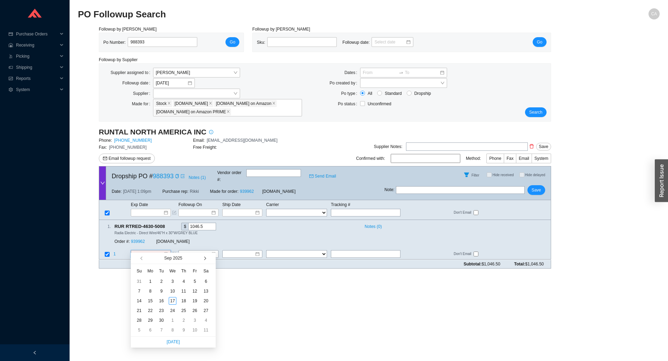
click at [203, 259] on button "button" at bounding box center [204, 258] width 7 height 11
type input "10/15/2025"
click at [173, 300] on div "15" at bounding box center [173, 301] width 8 height 8
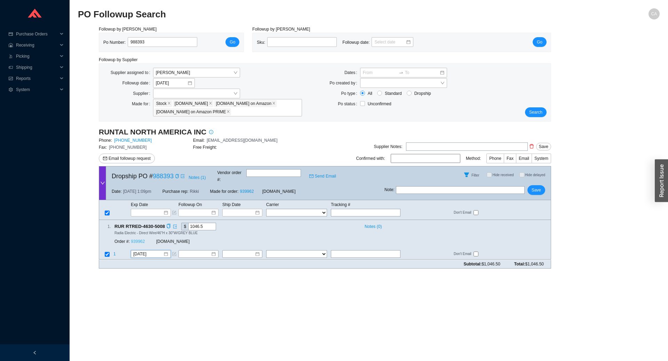
click at [141, 240] on link "939962" at bounding box center [138, 242] width 14 height 5
click at [542, 185] on button "Save" at bounding box center [536, 190] width 18 height 10
click at [540, 187] on span "Save" at bounding box center [535, 190] width 9 height 7
click at [533, 112] on span "Search" at bounding box center [535, 112] width 13 height 7
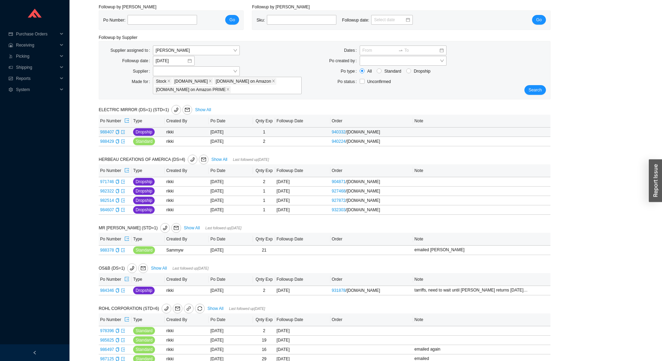
scroll to position [63, 0]
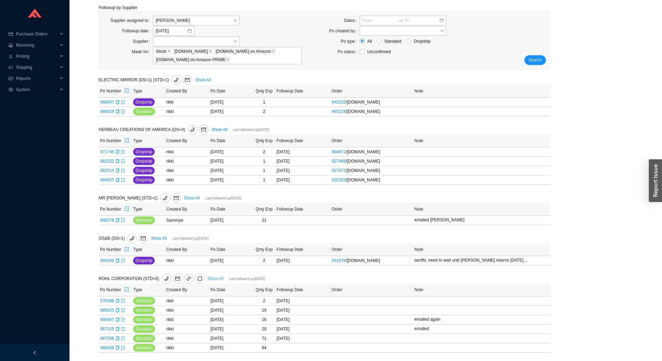
click at [212, 280] on link "Show All" at bounding box center [216, 278] width 16 height 5
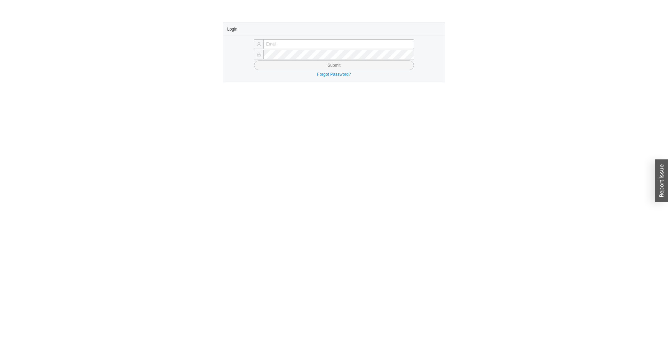
type input "[EMAIL_ADDRESS][DOMAIN_NAME]"
click at [378, 66] on button "Submit" at bounding box center [334, 66] width 160 height 10
type input "[EMAIL_ADDRESS][DOMAIN_NAME]"
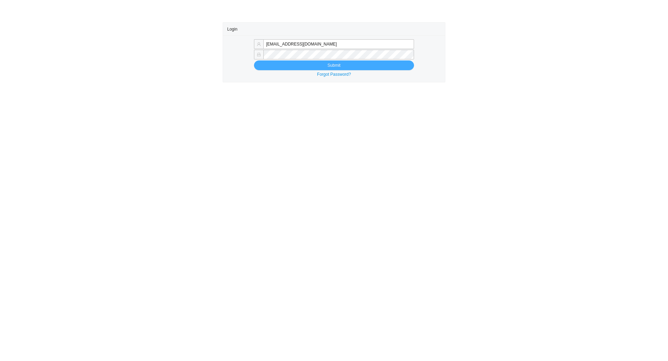
click at [338, 68] on button "Submit" at bounding box center [334, 66] width 160 height 10
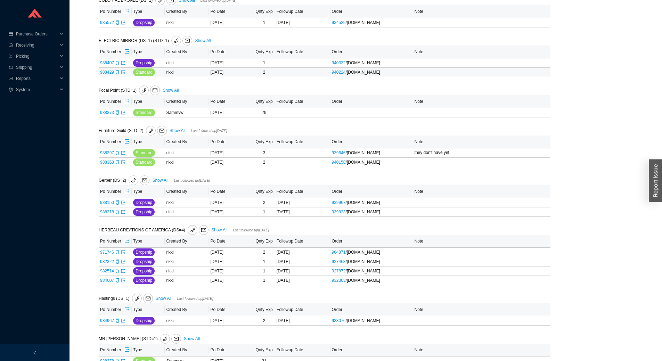
scroll to position [174, 0]
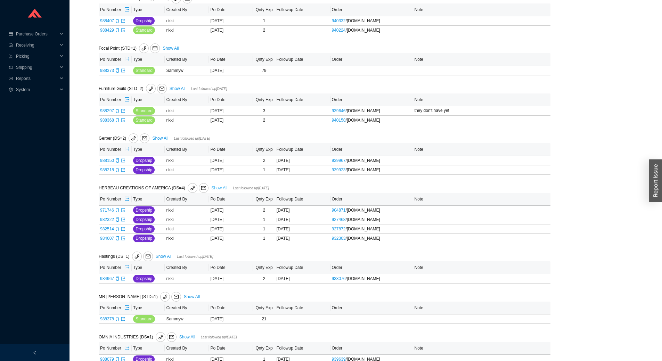
click at [218, 190] on link "Show All" at bounding box center [219, 188] width 16 height 5
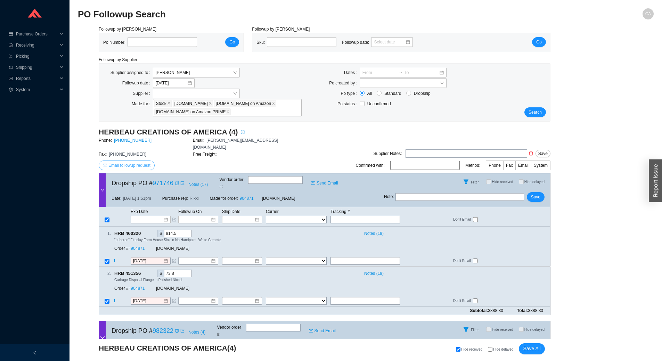
click at [111, 162] on span "Email followup request" at bounding box center [129, 165] width 42 height 7
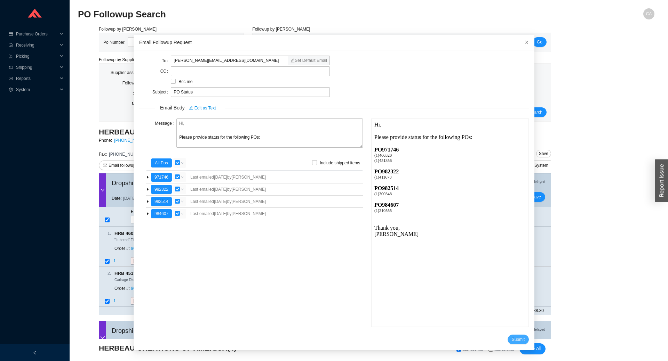
click at [507, 342] on button "Submit" at bounding box center [517, 340] width 21 height 10
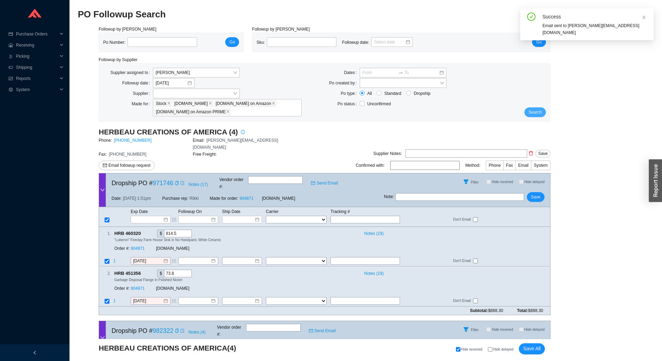
click at [537, 108] on button "Search" at bounding box center [536, 112] width 22 height 10
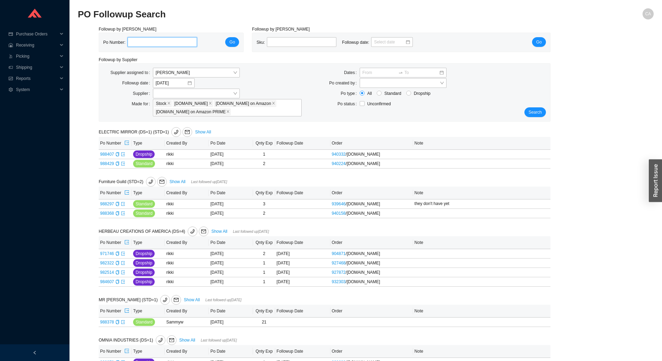
click at [142, 40] on input "tel" at bounding box center [163, 42] width 70 height 10
paste input "987737"
type input "987737"
click at [233, 43] on span "Go" at bounding box center [233, 42] width 6 height 7
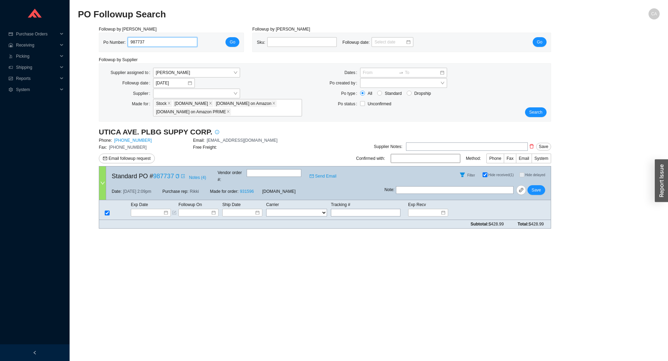
click at [173, 43] on input "987737" at bounding box center [163, 42] width 70 height 10
paste input "8018"
type input "988018"
click at [234, 44] on span "Go" at bounding box center [233, 42] width 6 height 7
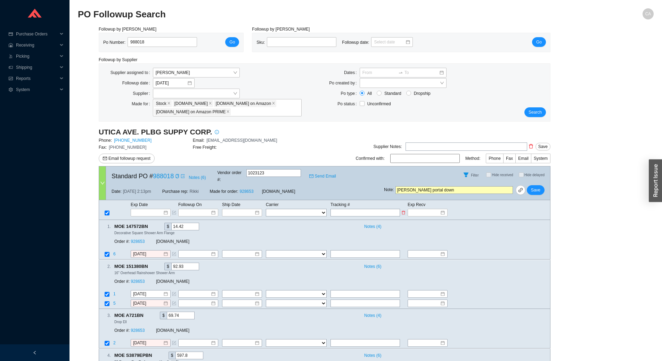
click at [139, 209] on td at bounding box center [154, 213] width 48 height 8
click at [145, 209] on input at bounding box center [149, 212] width 30 height 7
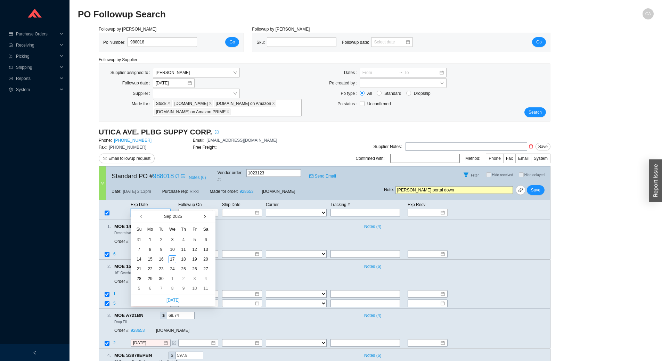
click at [203, 213] on button "button" at bounding box center [204, 216] width 7 height 11
type input "10/19/2025"
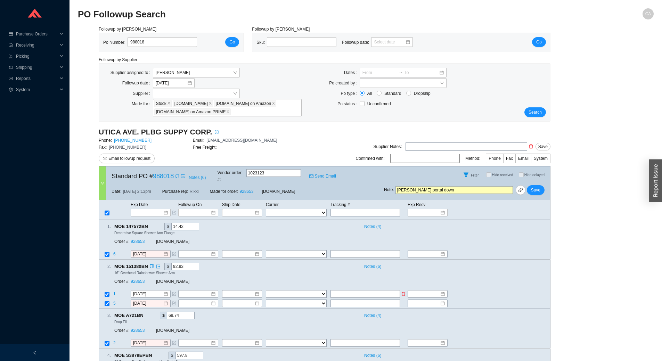
click at [107, 292] on input "checkbox" at bounding box center [107, 294] width 5 height 5
checkbox input "false"
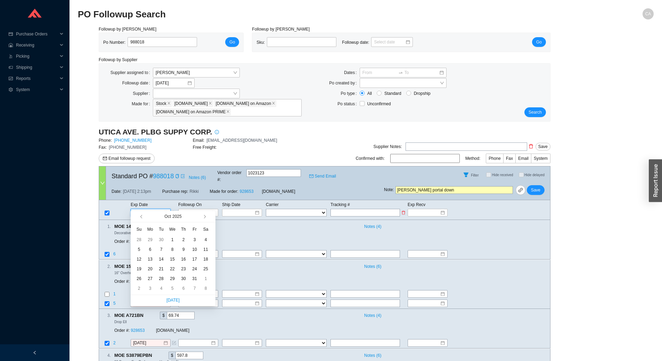
click at [143, 209] on input at bounding box center [149, 212] width 30 height 7
type input "10/3/2025"
click at [193, 238] on div "3" at bounding box center [195, 240] width 8 height 8
type input "10/3/2025"
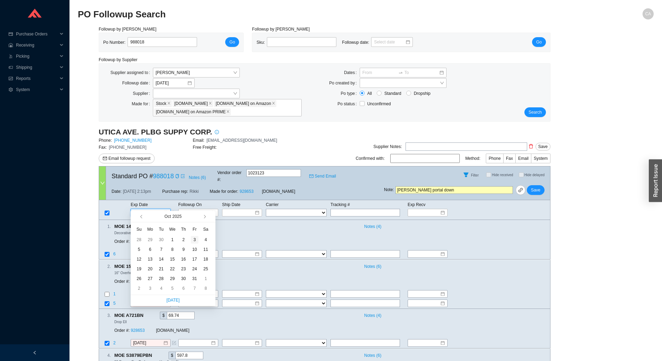
type input "10/3/2025"
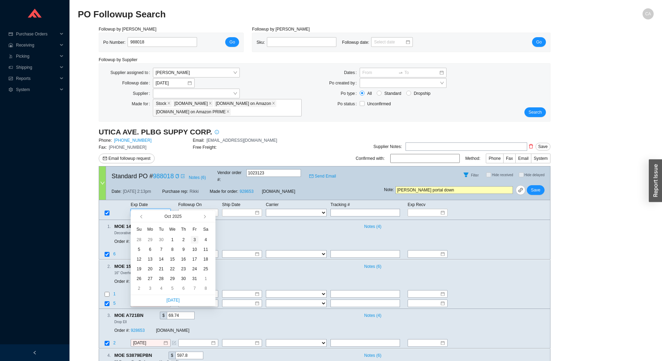
type input "10/3/2025"
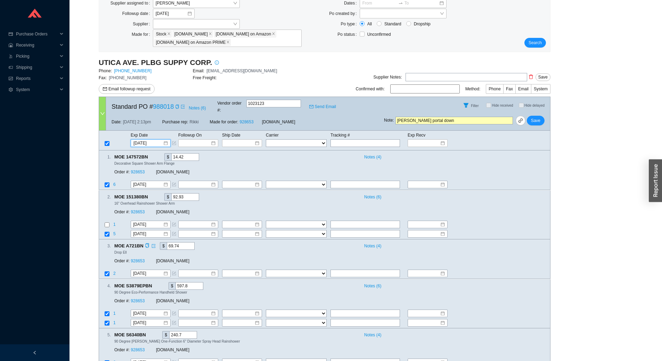
scroll to position [163, 0]
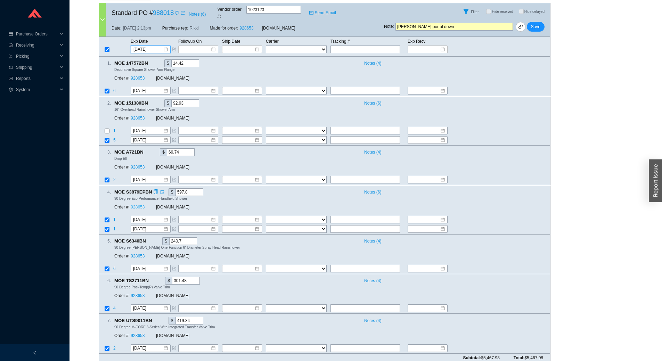
click at [138, 205] on link "928653" at bounding box center [138, 207] width 14 height 5
click at [540, 23] on span "Save" at bounding box center [535, 26] width 9 height 7
click at [548, 3] on span "No" at bounding box center [547, 2] width 5 height 7
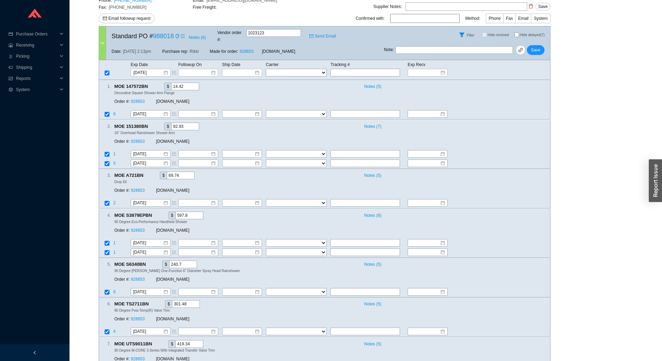
scroll to position [0, 0]
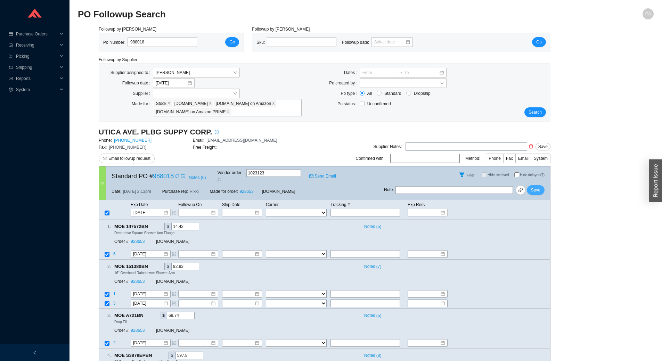
click at [539, 187] on span "Save" at bounding box center [535, 190] width 9 height 7
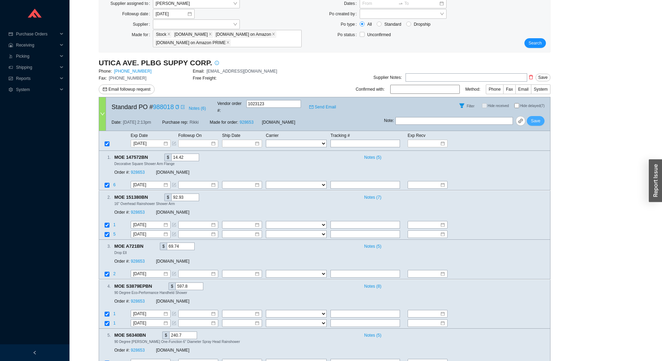
scroll to position [70, 0]
click at [532, 43] on span "Search" at bounding box center [535, 42] width 13 height 7
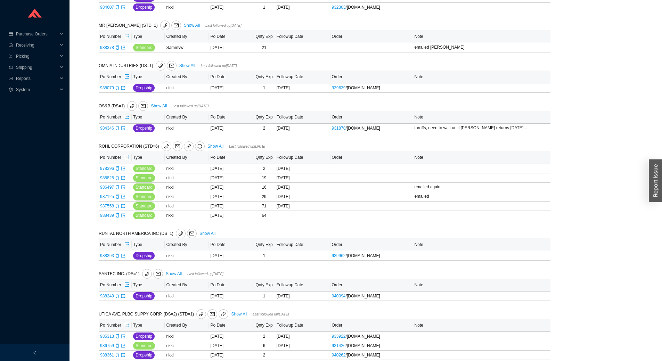
scroll to position [234, 0]
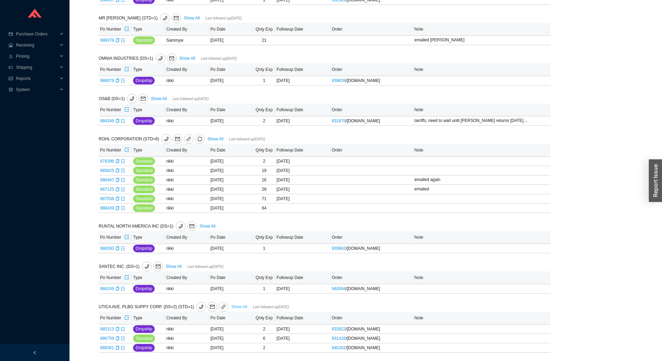
click at [237, 305] on link "Show All" at bounding box center [239, 307] width 16 height 5
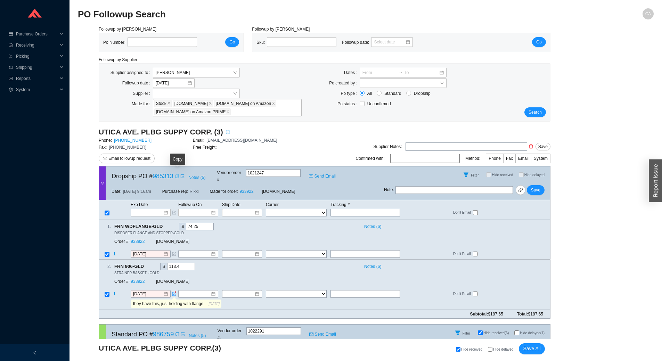
click at [177, 176] on icon "copy" at bounding box center [177, 176] width 4 height 4
click at [374, 209] on input "text" at bounding box center [366, 213] width 70 height 8
paste input "393226947747"
type input "393226947747"
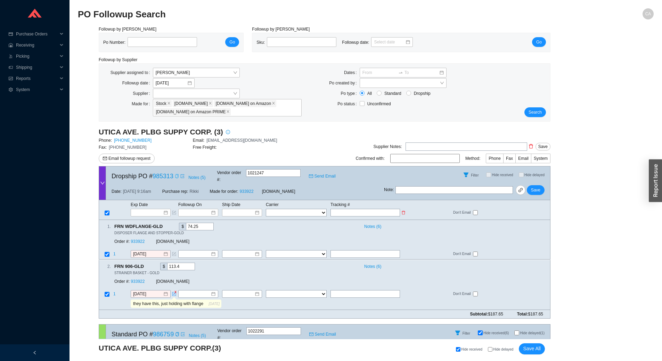
type input "393226947747"
click at [309, 209] on select "FedEx UPS ---------------- 2 Day Transportation INC A&B Freight A. Duie Pyle AA…" at bounding box center [296, 213] width 61 height 8
select select "1"
click at [266, 209] on select "FedEx UPS ---------------- 2 Day Transportation INC A&B Freight A. Duie Pyle AA…" at bounding box center [296, 213] width 61 height 8
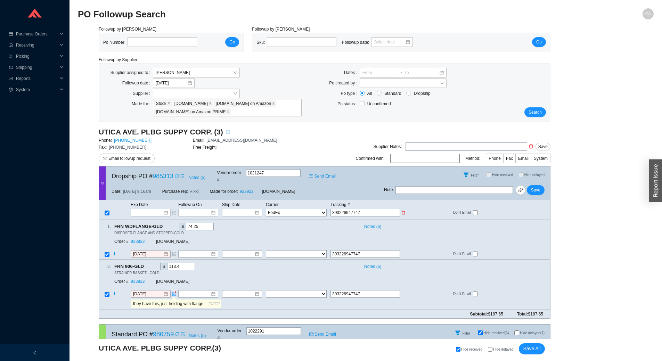
select select "1"
click at [248, 209] on input at bounding box center [240, 212] width 30 height 7
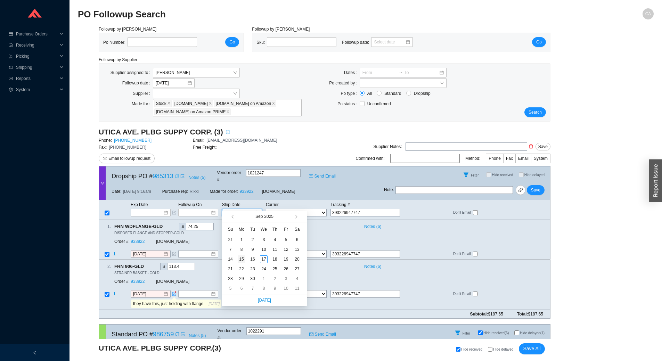
type input "9/15/2025"
click at [241, 260] on div "15" at bounding box center [242, 260] width 8 height 8
type input "9/15/2025"
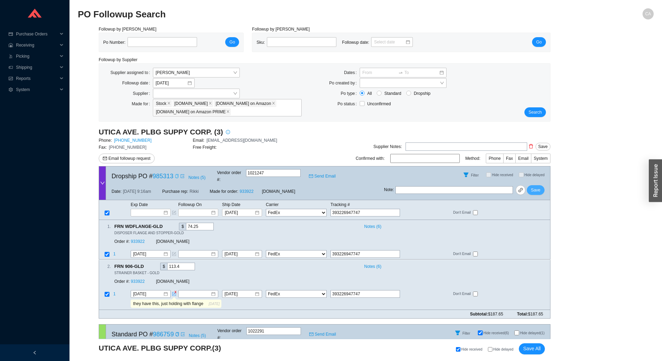
click at [541, 185] on button "Save" at bounding box center [536, 190] width 18 height 10
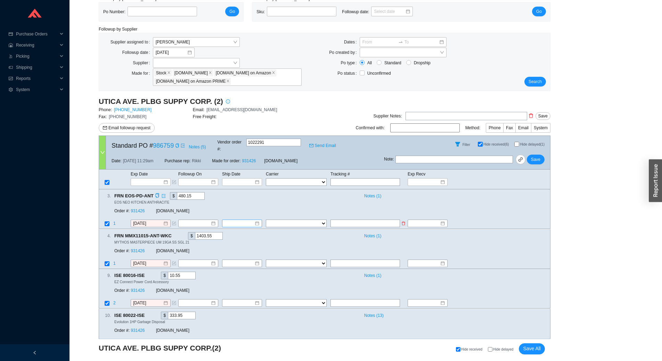
scroll to position [70, 0]
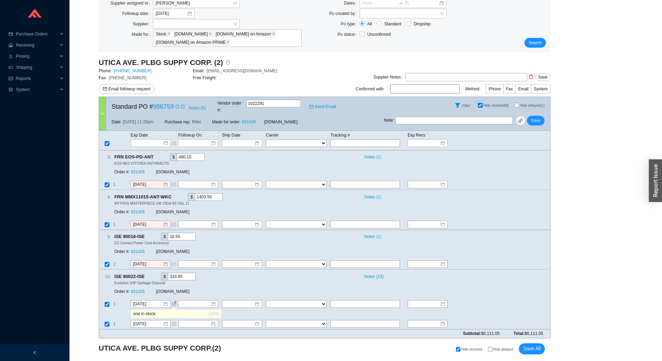
click at [175, 105] on icon "copy" at bounding box center [177, 107] width 4 height 4
click at [178, 106] on icon "copy" at bounding box center [177, 107] width 3 height 4
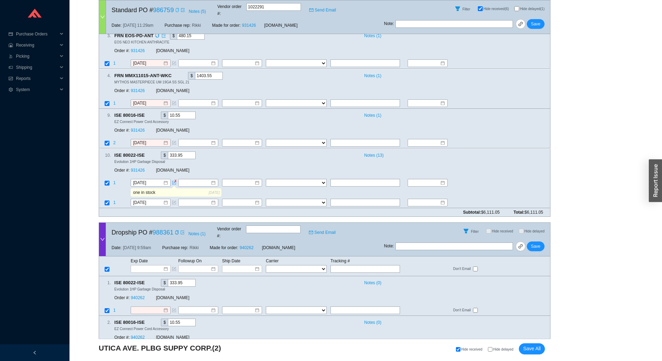
scroll to position [208, 0]
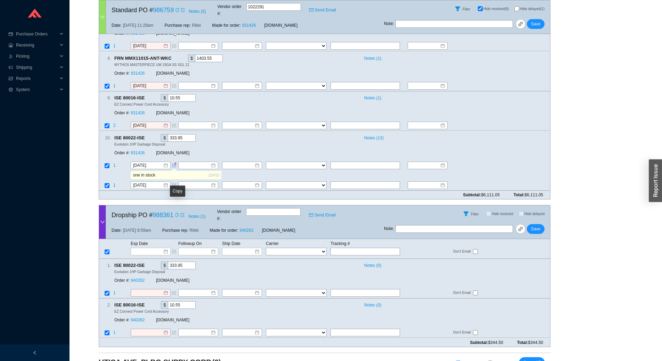
click at [176, 213] on icon "copy" at bounding box center [177, 215] width 4 height 4
click at [151, 248] on input at bounding box center [149, 251] width 30 height 7
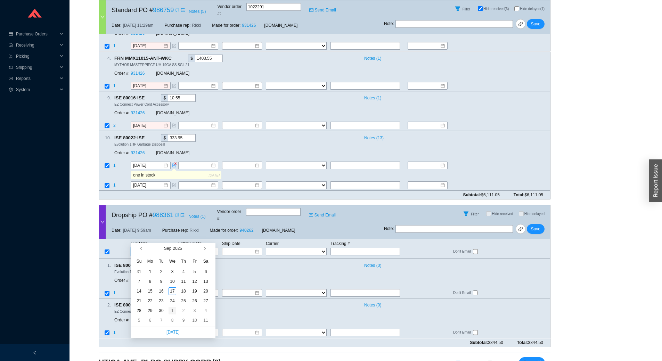
type input "10/1/2025"
click at [171, 309] on div "1" at bounding box center [173, 311] width 8 height 8
type input "10/1/2025"
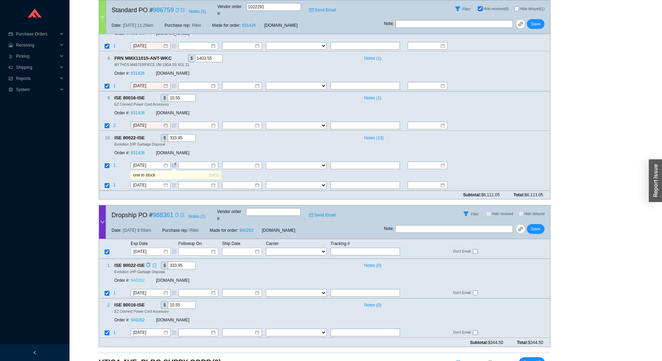
click at [139, 278] on link "940262" at bounding box center [138, 280] width 14 height 5
click at [542, 224] on button "Save" at bounding box center [536, 229] width 18 height 10
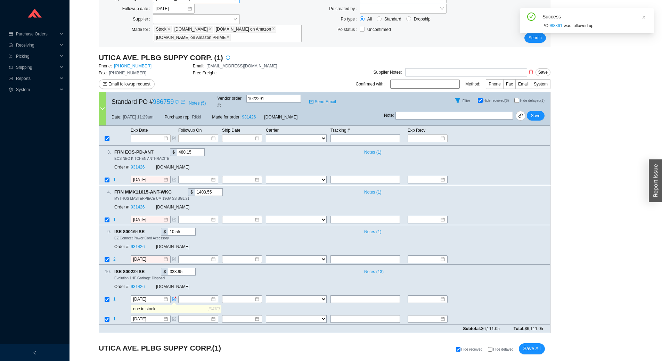
scroll to position [67, 0]
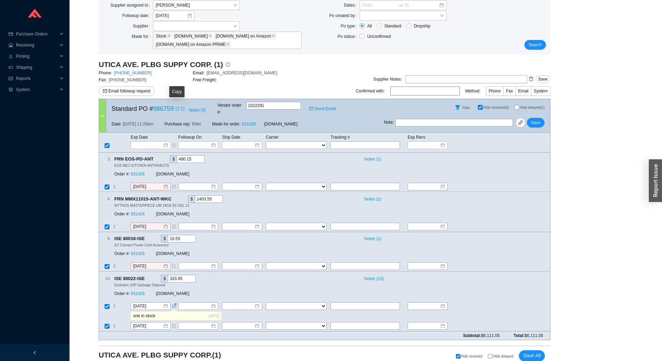
click at [176, 107] on icon "copy" at bounding box center [177, 109] width 4 height 4
click at [143, 142] on input at bounding box center [149, 145] width 30 height 7
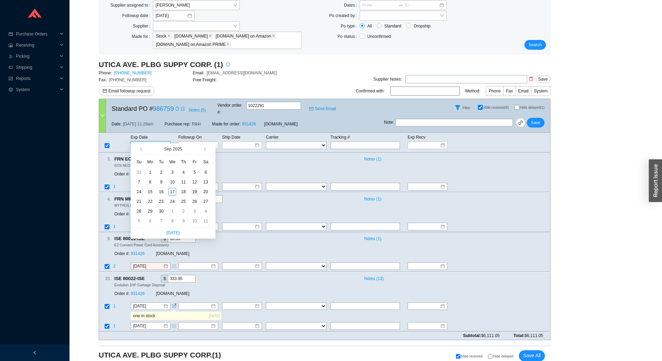
type input "[DATE]"
click at [194, 191] on div "19" at bounding box center [195, 192] width 8 height 8
type input "[DATE]"
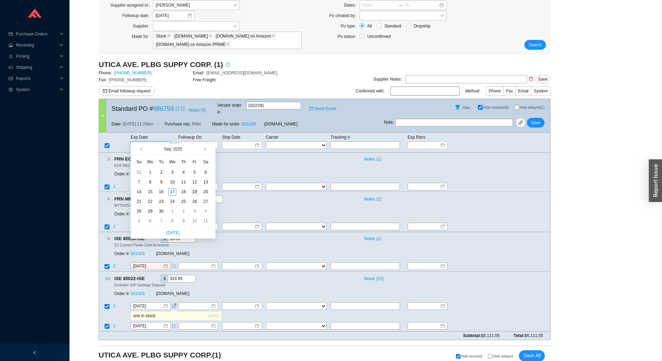
type input "[DATE]"
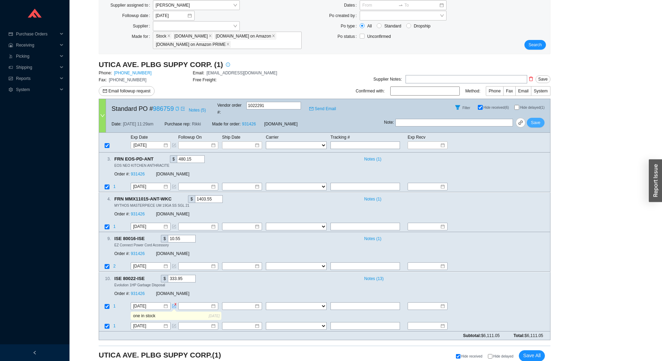
click at [536, 119] on span "Save" at bounding box center [535, 122] width 9 height 7
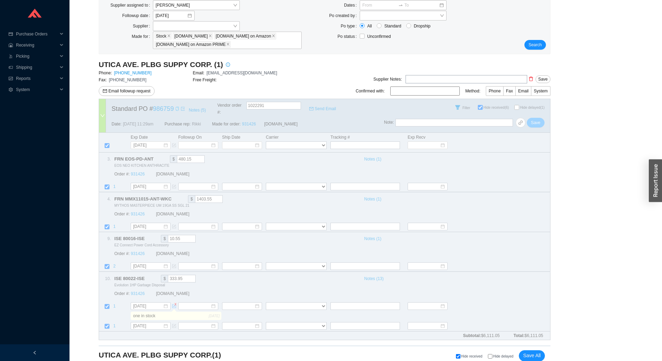
scroll to position [0, 0]
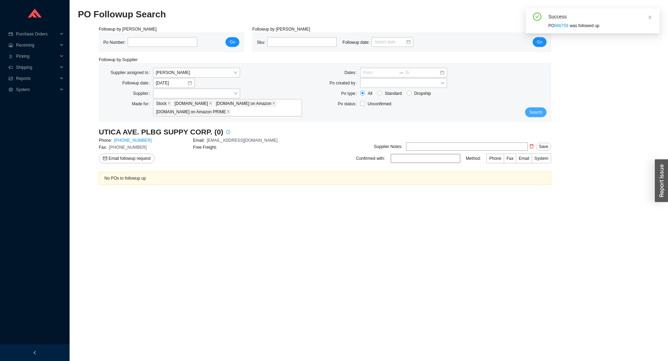
click at [534, 111] on span "Search" at bounding box center [535, 112] width 13 height 7
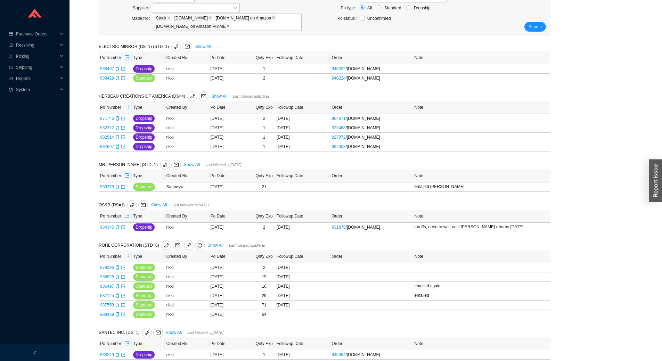
scroll to position [94, 0]
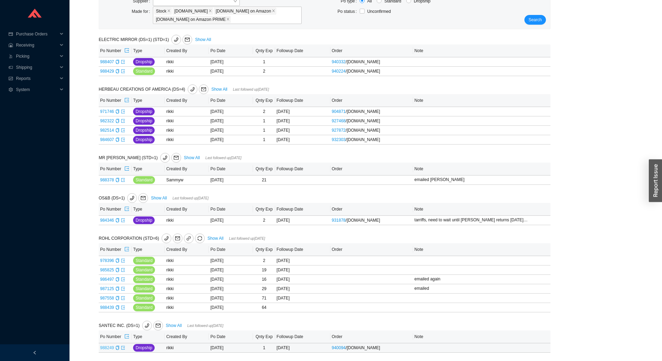
click at [106, 347] on link "988249" at bounding box center [107, 348] width 14 height 5
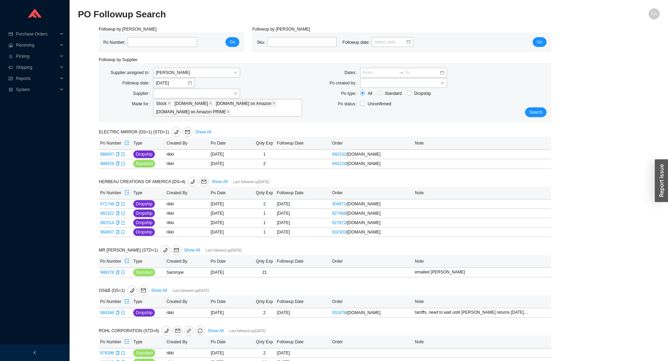
type input "988249"
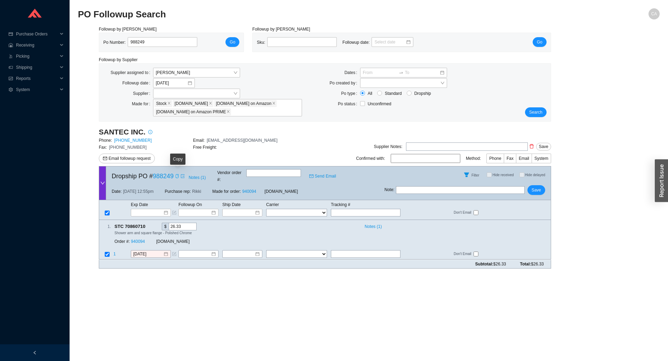
click at [177, 175] on icon "copy" at bounding box center [177, 176] width 4 height 4
click at [137, 240] on link "940094" at bounding box center [138, 242] width 14 height 5
click at [356, 251] on input "text" at bounding box center [366, 255] width 70 height 8
paste input "430908182609"
type input "430908182609"
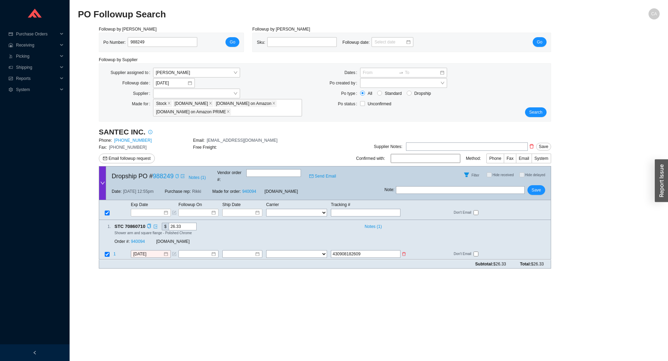
click at [292, 251] on select "FedEx UPS ---------------- 2 Day Transportation INC A&B Freight A. Duie Pyle AA…" at bounding box center [296, 255] width 61 height 8
select select "1"
click at [266, 251] on select "FedEx UPS ---------------- 2 Day Transportation INC A&B Freight A. Duie Pyle AA…" at bounding box center [296, 255] width 61 height 8
click at [239, 251] on input at bounding box center [240, 254] width 30 height 7
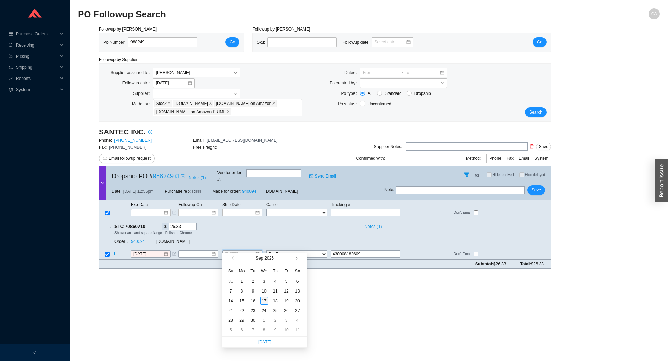
type input "[DATE]"
click at [264, 301] on div "17" at bounding box center [264, 301] width 8 height 8
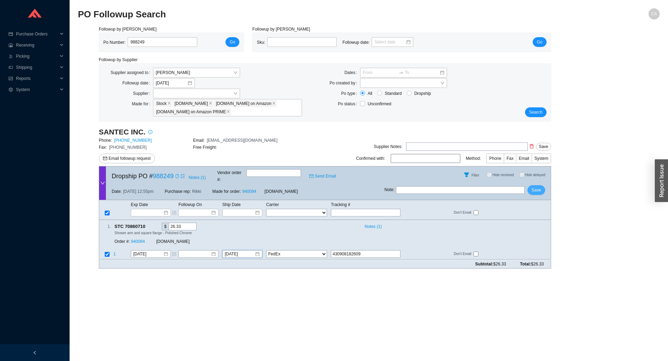
click at [541, 187] on button "Save" at bounding box center [536, 190] width 18 height 10
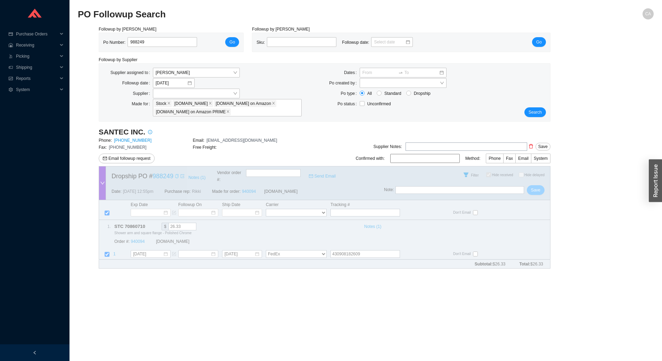
checkbox input "true"
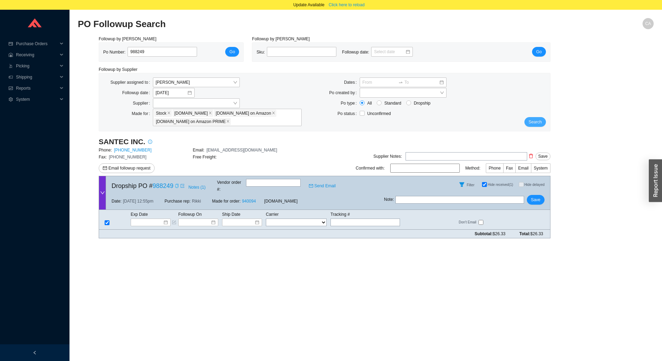
click at [534, 118] on button "Search" at bounding box center [536, 122] width 22 height 10
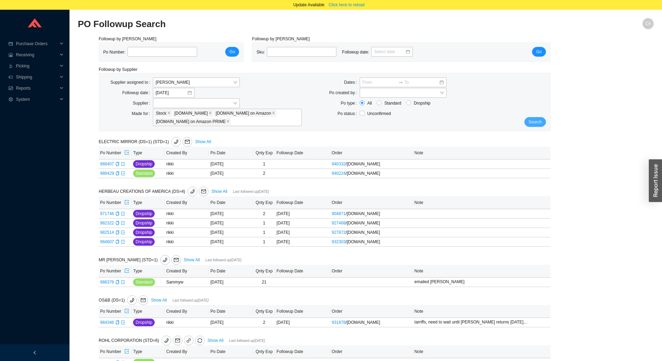
click at [534, 122] on span "Search" at bounding box center [535, 122] width 13 height 7
click at [335, 6] on span "Click here to reload" at bounding box center [347, 4] width 36 height 7
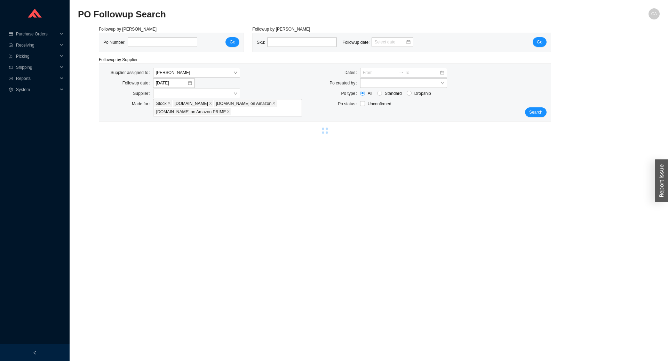
select select "2"
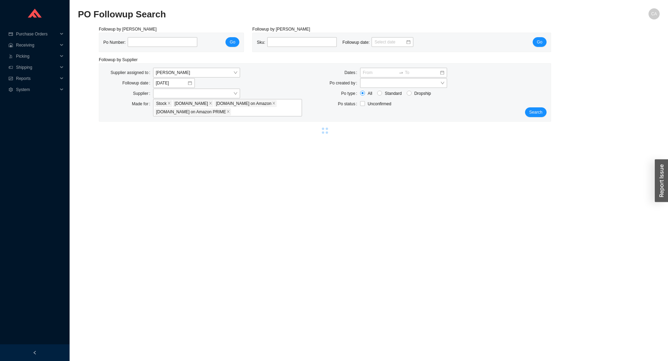
select select "2"
select select "1"
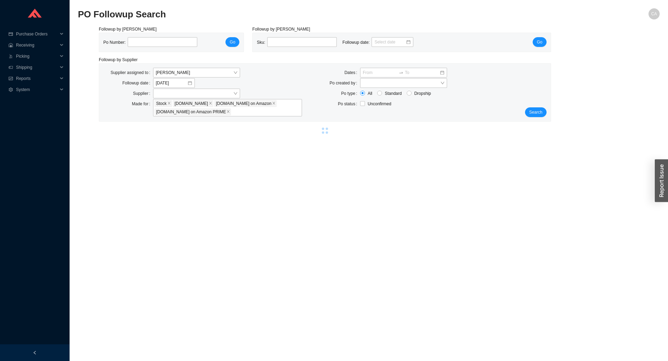
select select "1"
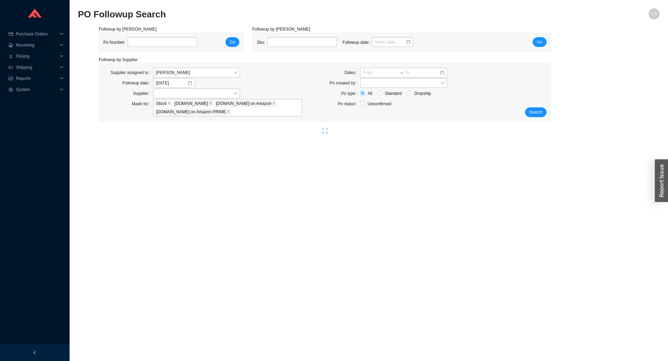
select select "1"
select select "2"
select select "1"
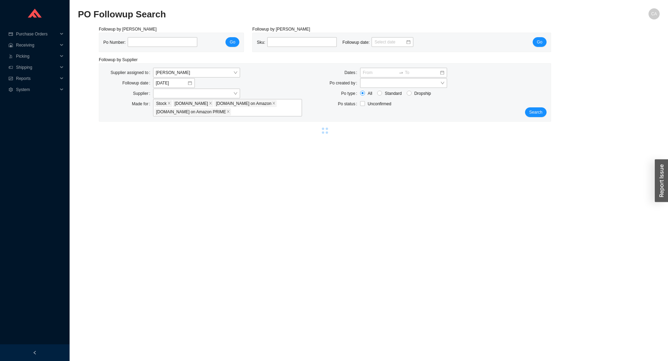
select select "1"
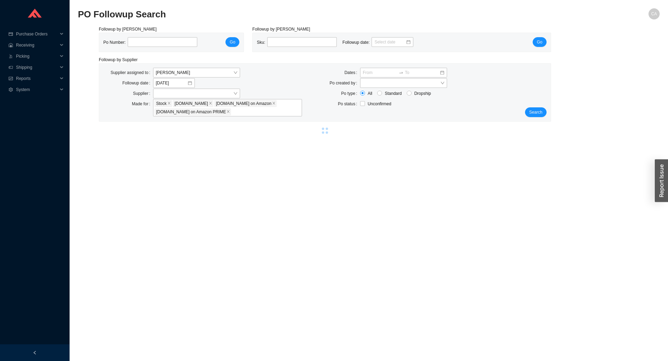
select select "2"
select select "1"
select select "2"
select select "1"
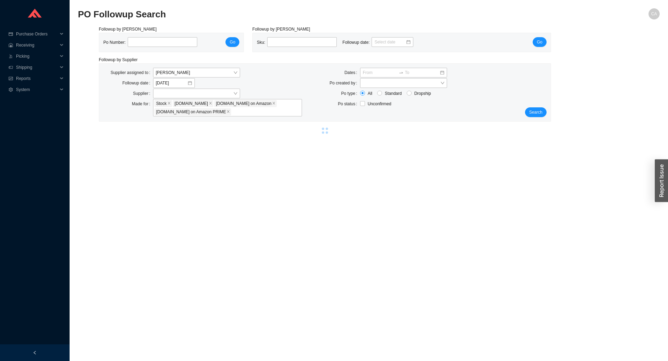
select select "2"
select select "1"
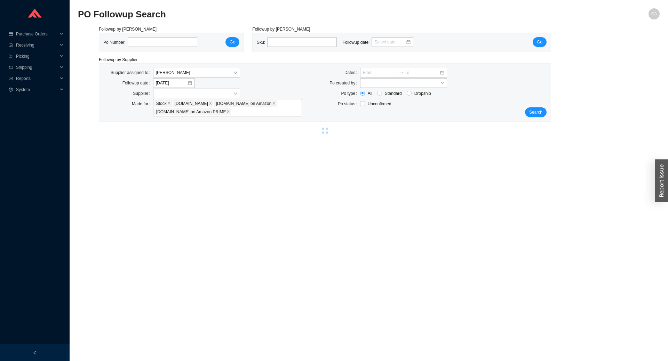
select select "1"
select select "2"
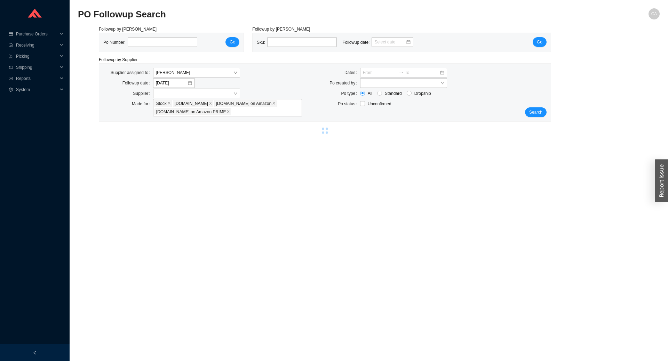
select select "1"
select select "2"
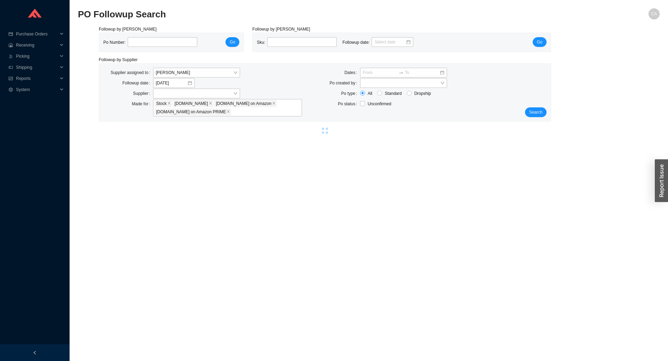
select select "2"
select select "1"
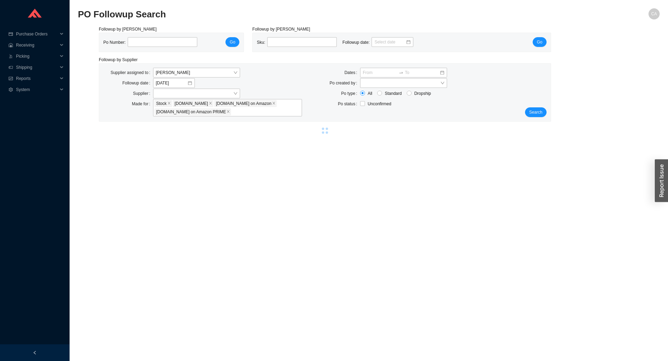
select select "1"
select select "2"
select select "1"
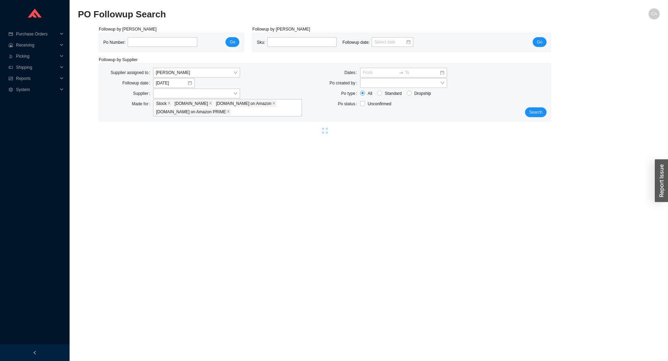
select select "1"
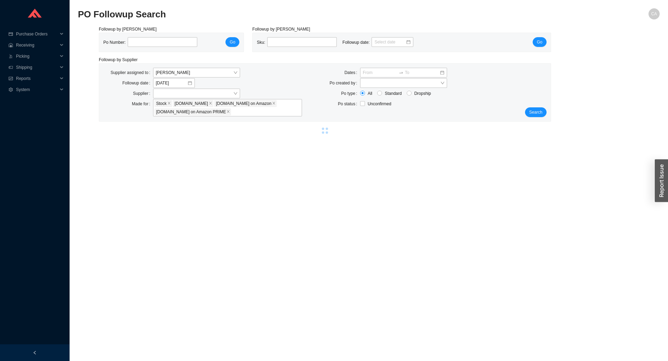
select select "2"
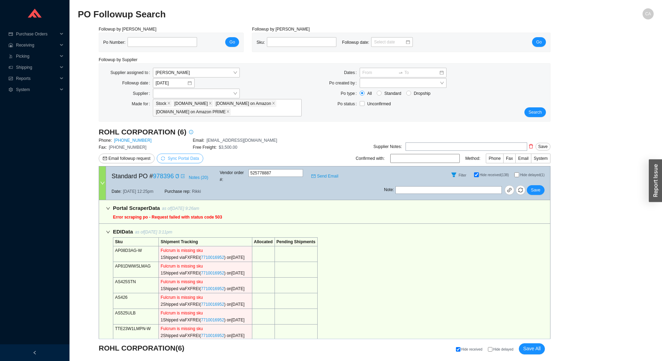
click at [179, 155] on span "Sync Portal Data" at bounding box center [180, 158] width 38 height 7
click at [216, 139] on span "OK" at bounding box center [217, 139] width 6 height 7
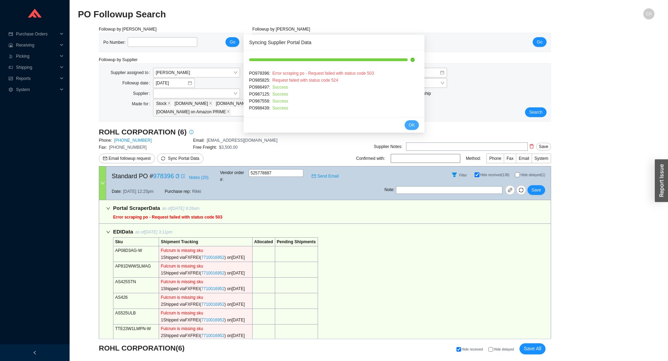
click at [408, 126] on button "OK" at bounding box center [411, 125] width 14 height 10
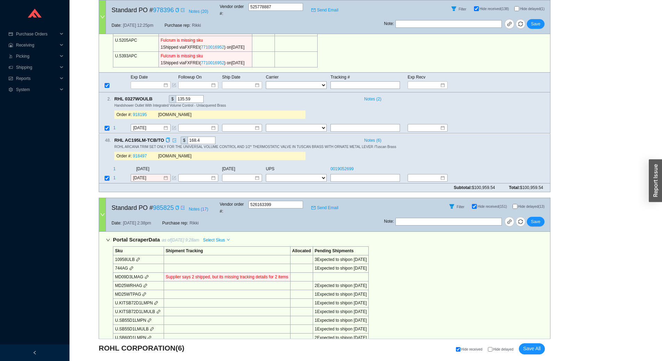
scroll to position [520, 0]
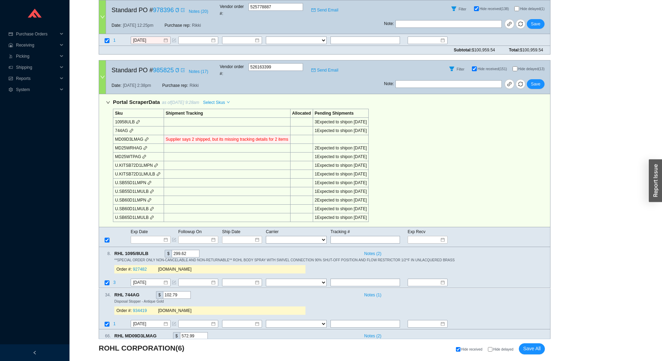
select select "2"
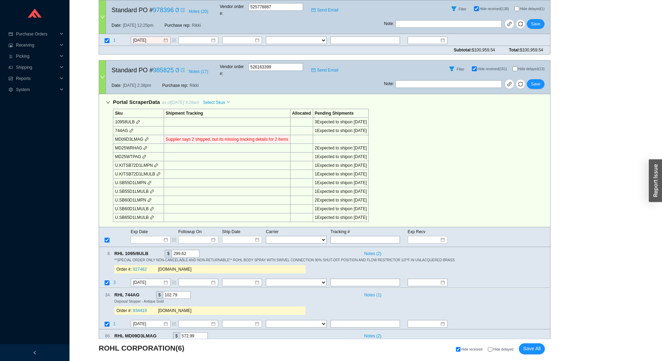
select select "2"
select select "1"
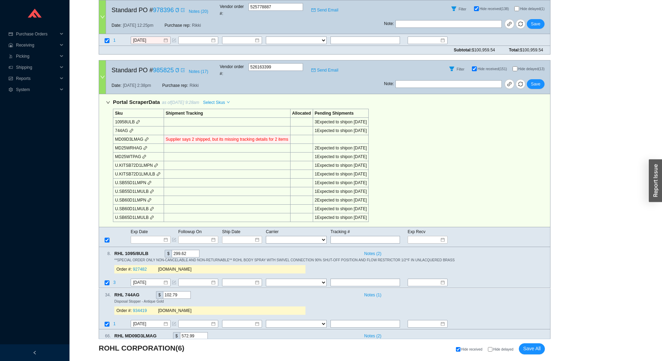
select select "1"
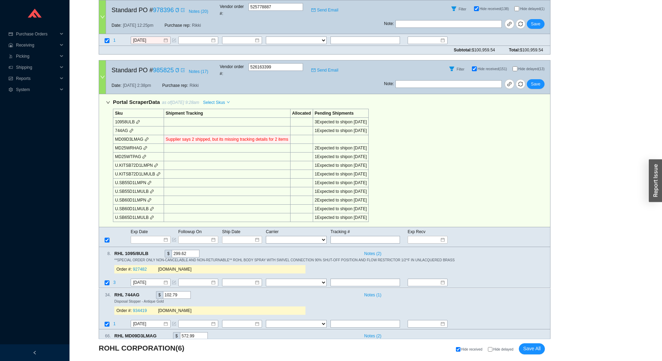
select select "1"
select select "2"
select select "1"
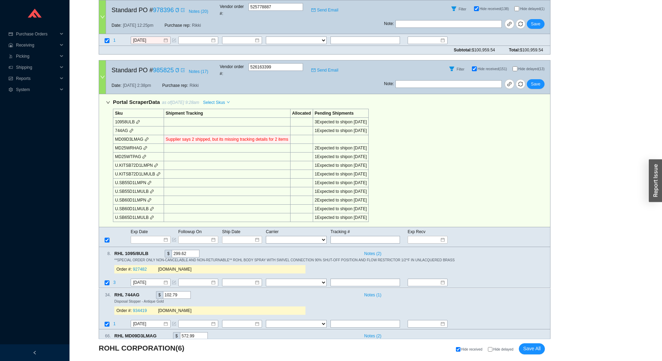
select select "1"
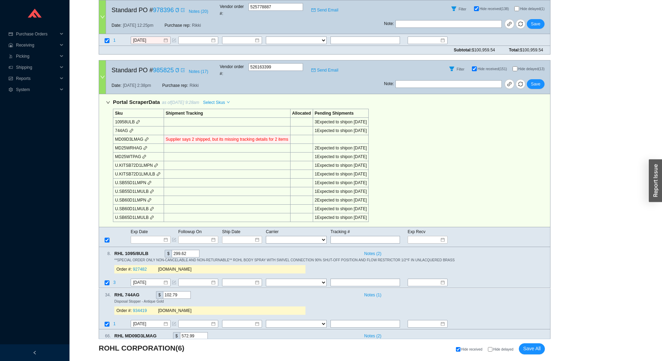
select select "2"
select select "1"
select select "2"
select select "1"
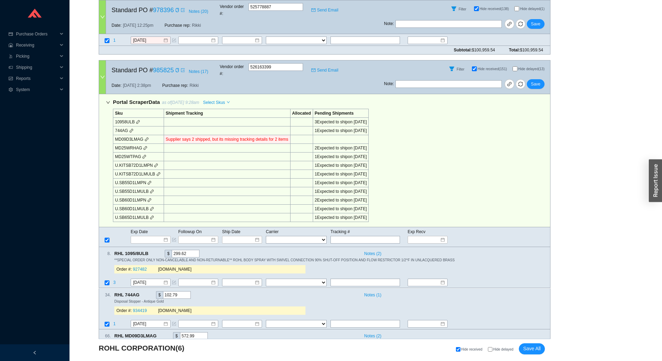
select select "2"
select select "1"
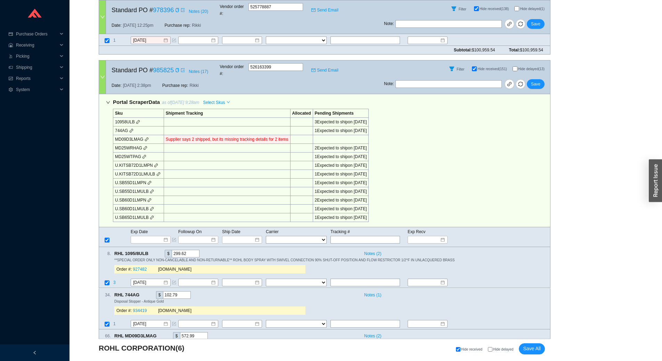
select select "1"
select select "2"
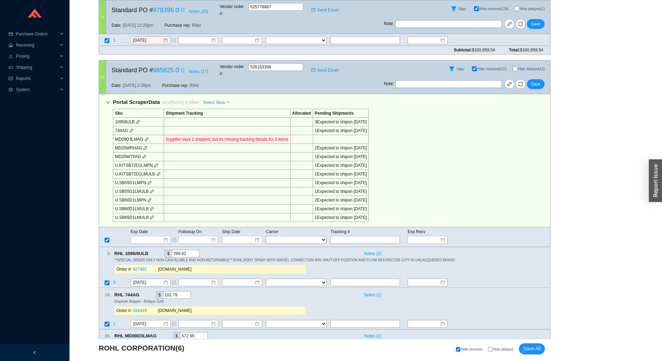
select select "1"
select select "2"
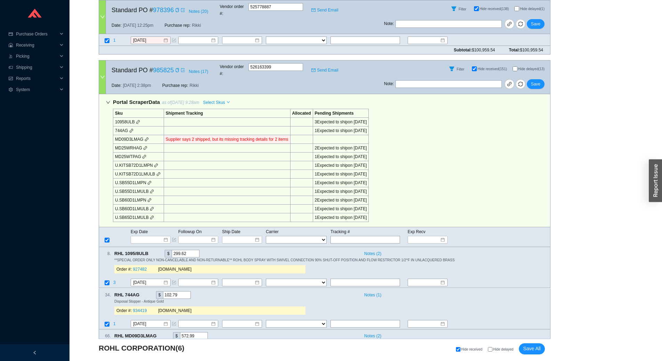
select select "2"
select select "1"
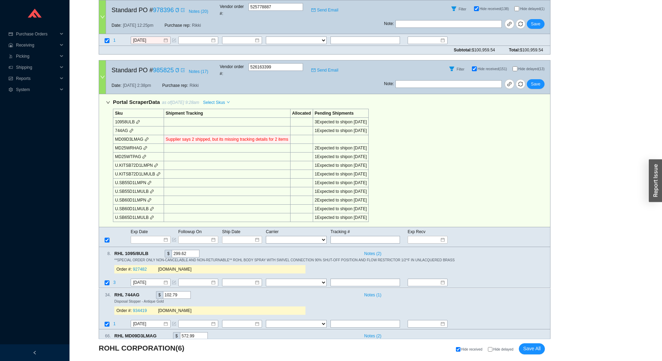
select select "1"
select select "2"
select select "1"
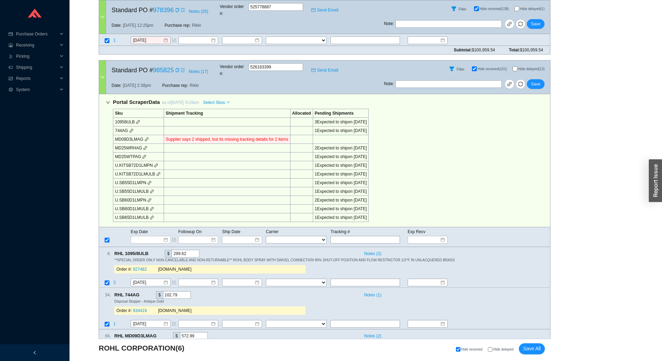
select select "1"
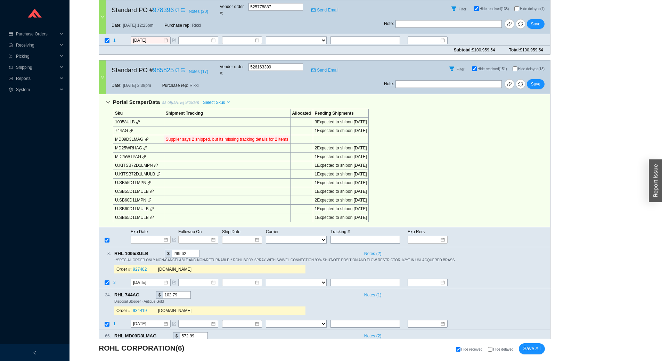
select select "2"
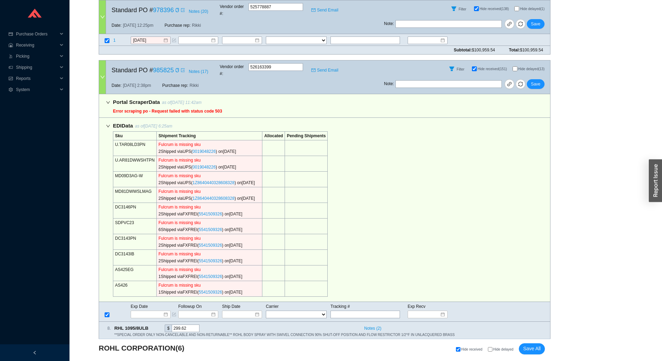
type input "526288231"
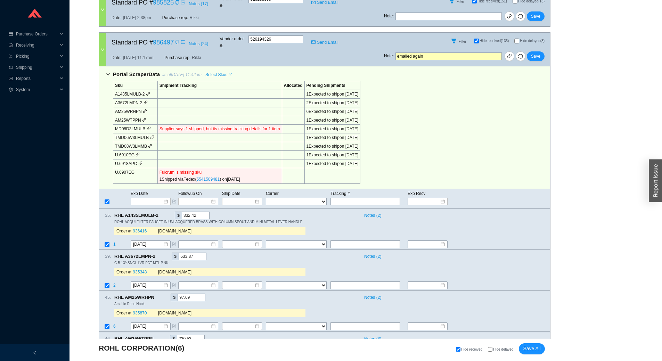
click at [491, 349] on input "Hide delayed" at bounding box center [490, 349] width 5 height 5
checkbox input "true"
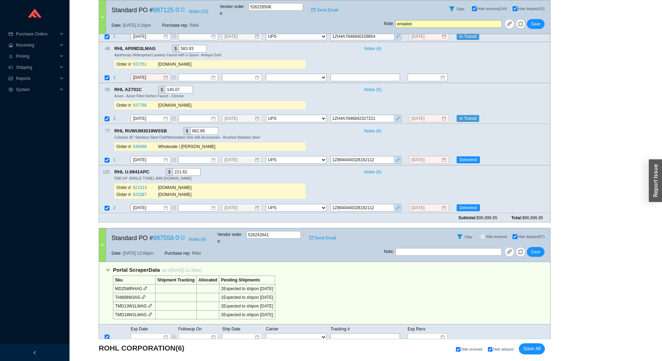
checkbox input "true"
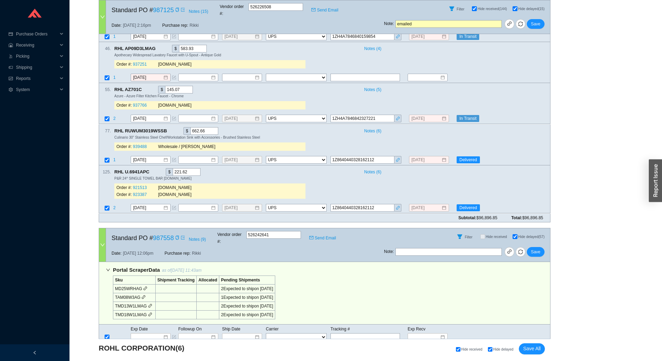
checkbox input "true"
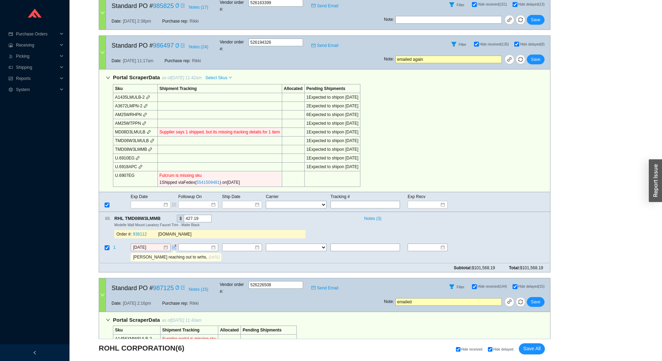
scroll to position [835, 0]
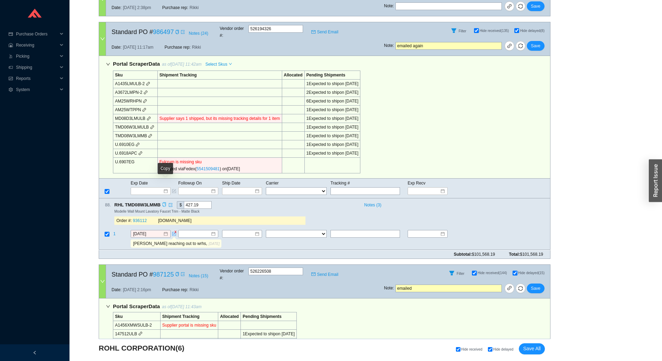
click at [165, 203] on icon "copy" at bounding box center [164, 205] width 3 height 5
click at [149, 240] on input "Thomas reaching out to wrhs, case 6377086" at bounding box center [170, 244] width 77 height 8
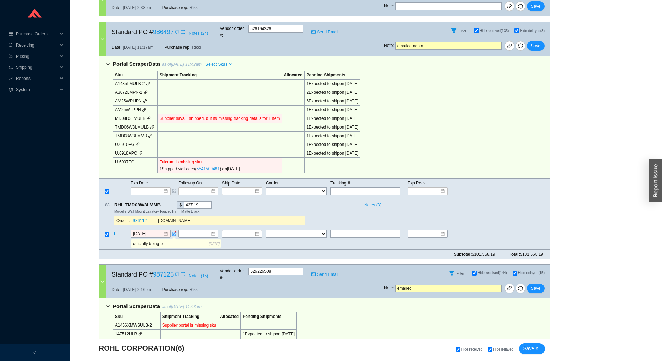
type input "Thomas reaching out to wrhs, case 6377086"
click at [248, 230] on table "1 9/8/2025 FedEx UPS ---------------- 2 Day Transportation INC A&B Freight A. D…" at bounding box center [324, 240] width 451 height 20
click at [103, 22] on div at bounding box center [102, 38] width 7 height 33
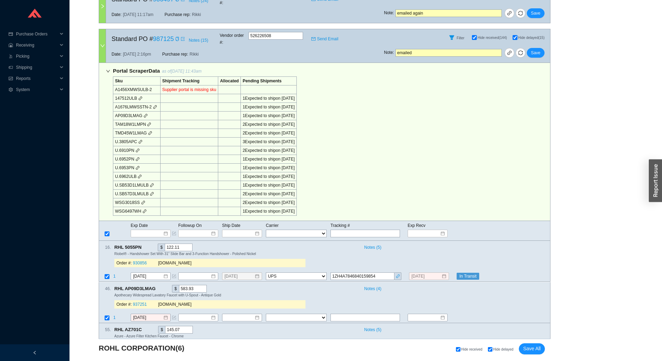
scroll to position [904, 0]
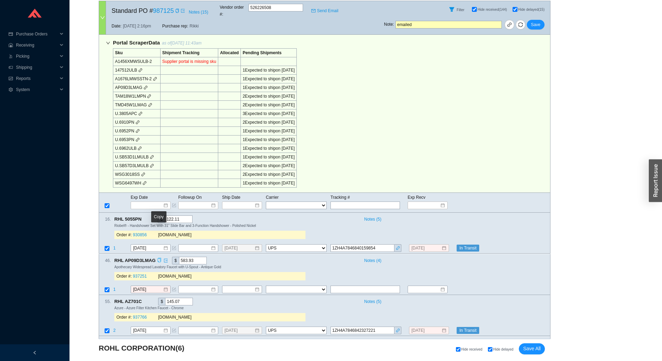
click at [158, 258] on icon "copy" at bounding box center [159, 260] width 3 height 5
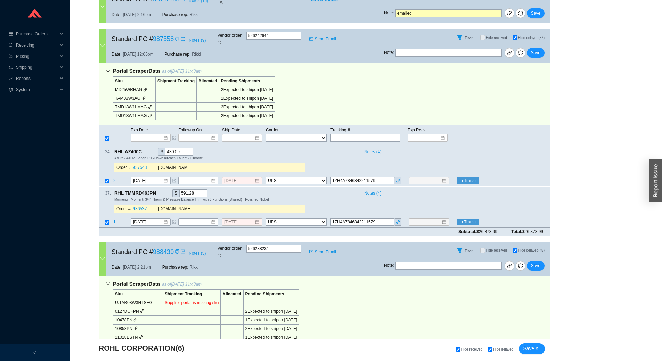
scroll to position [1321, 0]
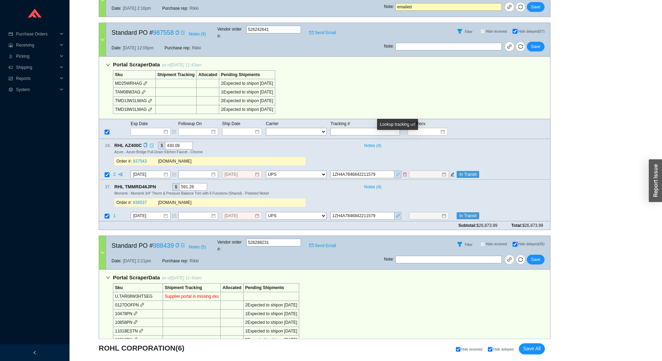
click at [397, 173] on icon "link" at bounding box center [397, 174] width 3 height 3
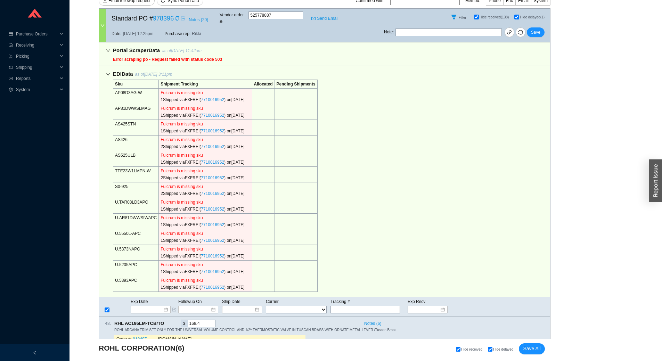
scroll to position [35, 0]
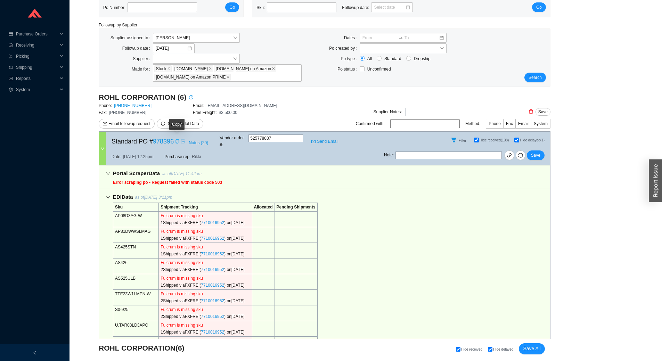
click at [177, 139] on icon "copy" at bounding box center [177, 141] width 4 height 4
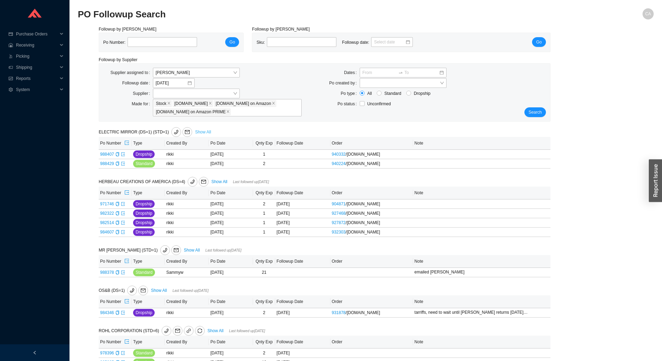
click at [201, 132] on link "Show All" at bounding box center [203, 132] width 16 height 5
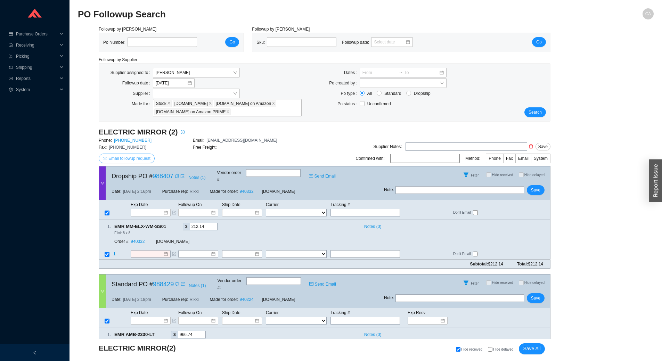
click at [141, 158] on span "Email followup request" at bounding box center [129, 158] width 42 height 7
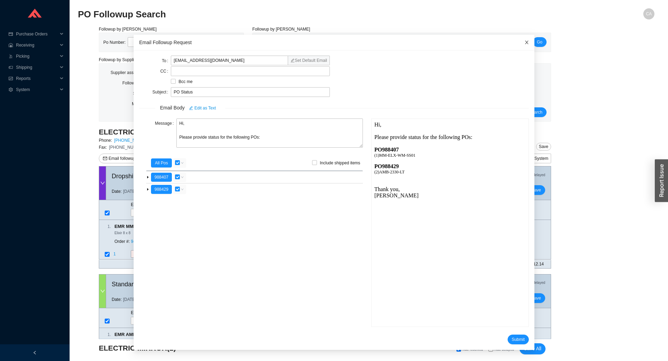
click at [519, 46] on span "Close" at bounding box center [526, 42] width 15 height 15
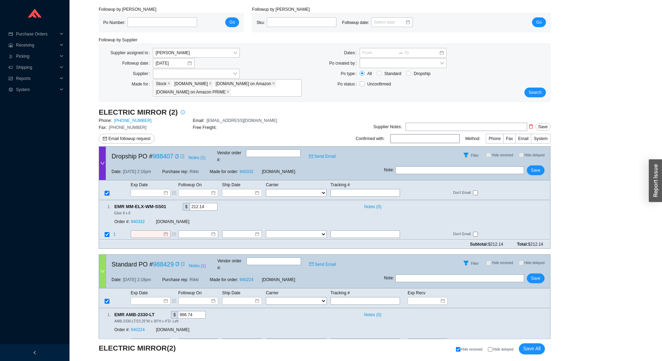
scroll to position [29, 0]
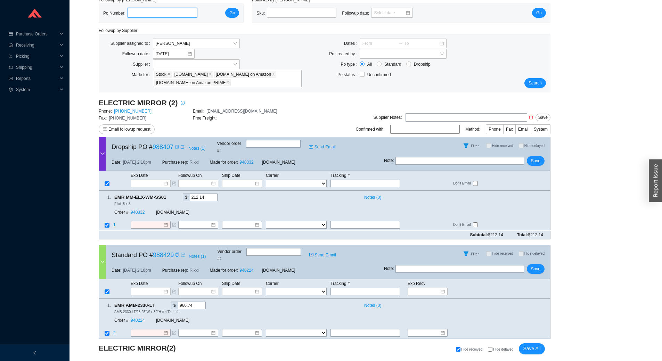
click at [166, 13] on input "tel" at bounding box center [163, 13] width 70 height 10
paste input "984967"
type input "984967"
click at [232, 12] on span "Go" at bounding box center [233, 12] width 6 height 7
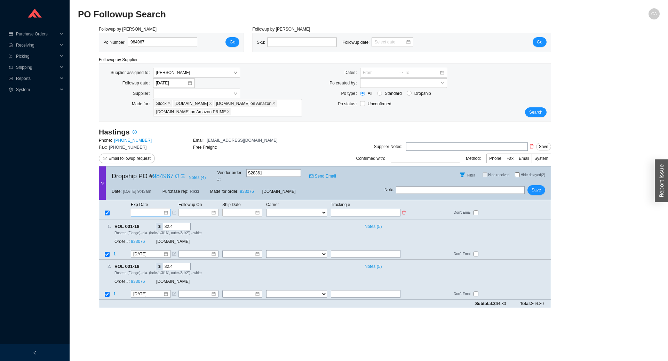
click at [150, 209] on input at bounding box center [149, 212] width 30 height 7
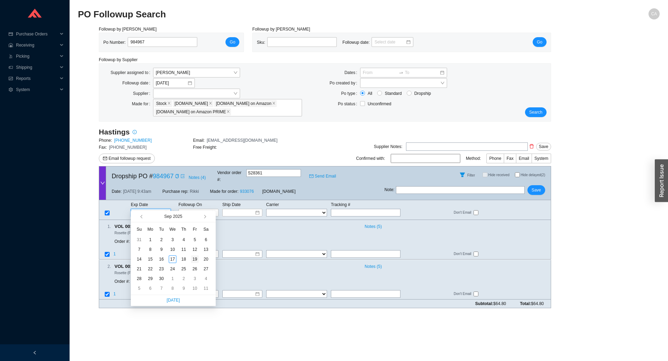
type input "[DATE]"
click at [189, 258] on td "19" at bounding box center [194, 260] width 11 height 10
type input "[DATE]"
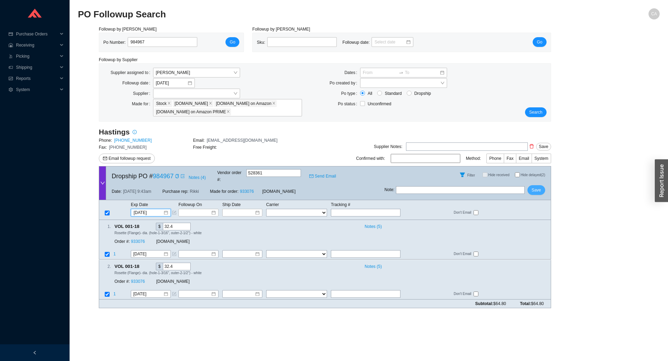
click at [537, 185] on button "Save" at bounding box center [536, 190] width 18 height 10
click at [538, 115] on span "Search" at bounding box center [535, 112] width 13 height 7
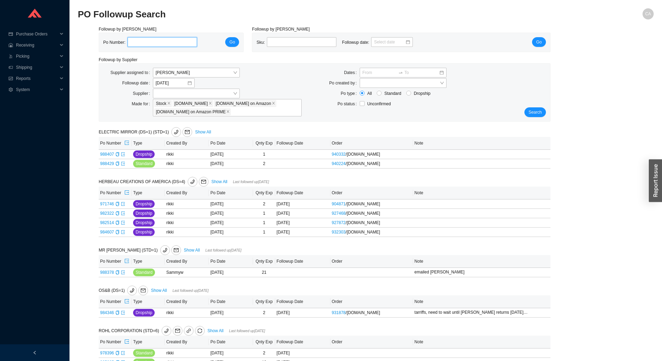
click at [151, 42] on input "tel" at bounding box center [163, 42] width 70 height 10
paste input "987674"
type input "987674"
click at [234, 42] on span "Go" at bounding box center [233, 42] width 6 height 7
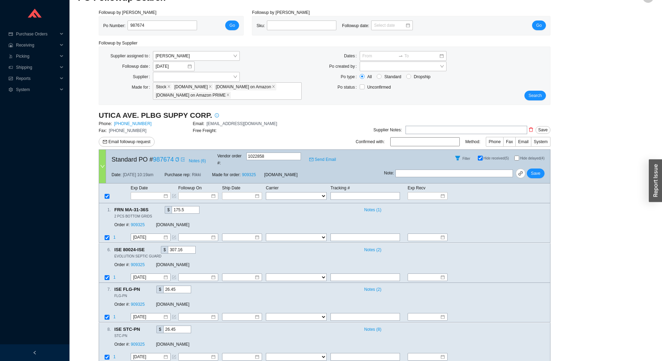
scroll to position [25, 0]
